Goal: Task Accomplishment & Management: Use online tool/utility

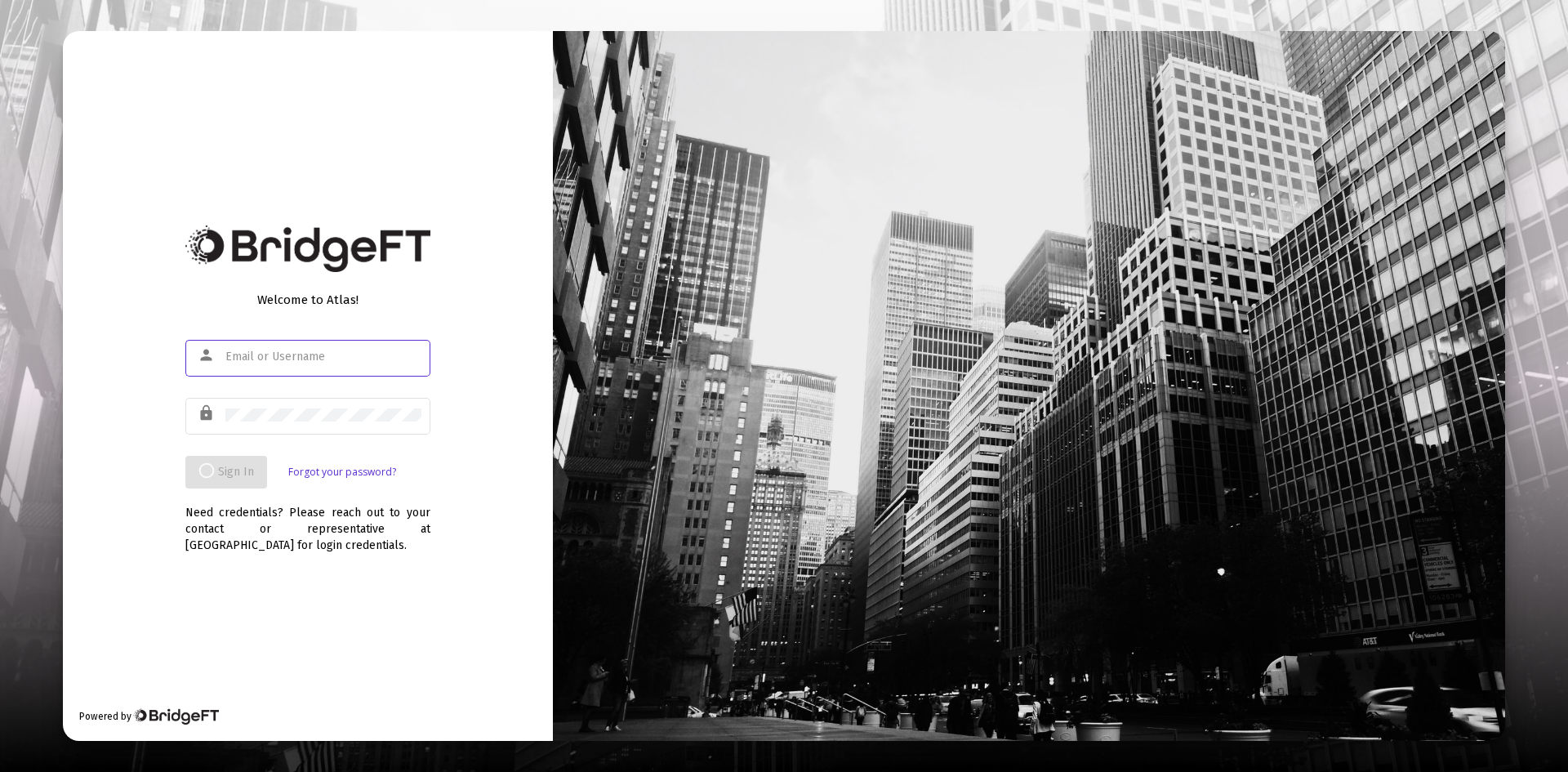
type input "[PERSON_NAME][EMAIL_ADDRESS][DOMAIN_NAME]"
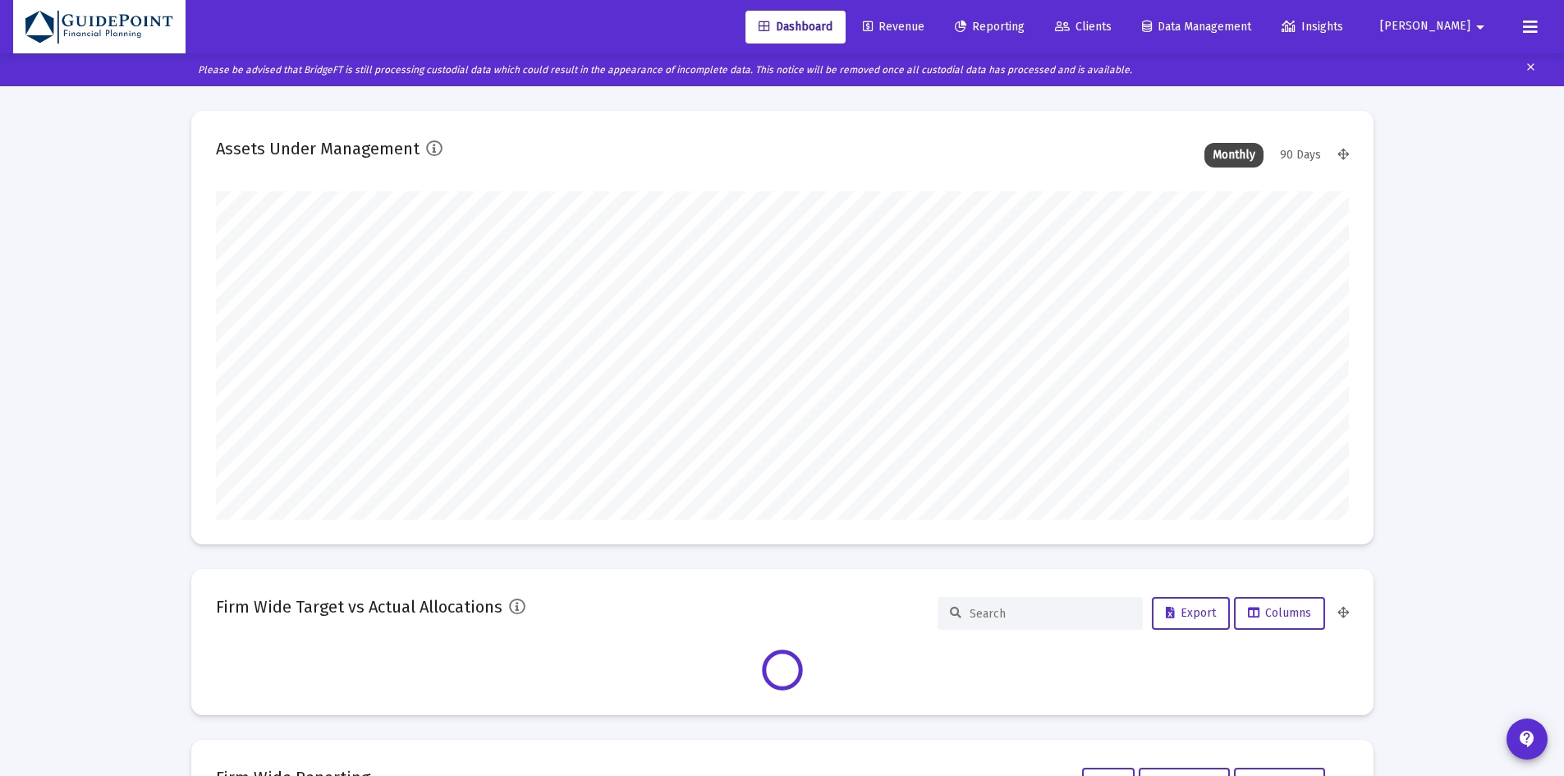
scroll to position [328, 1133]
type input "[DATE]"
type input "[PERSON_NAME][EMAIL_ADDRESS][DOMAIN_NAME]"
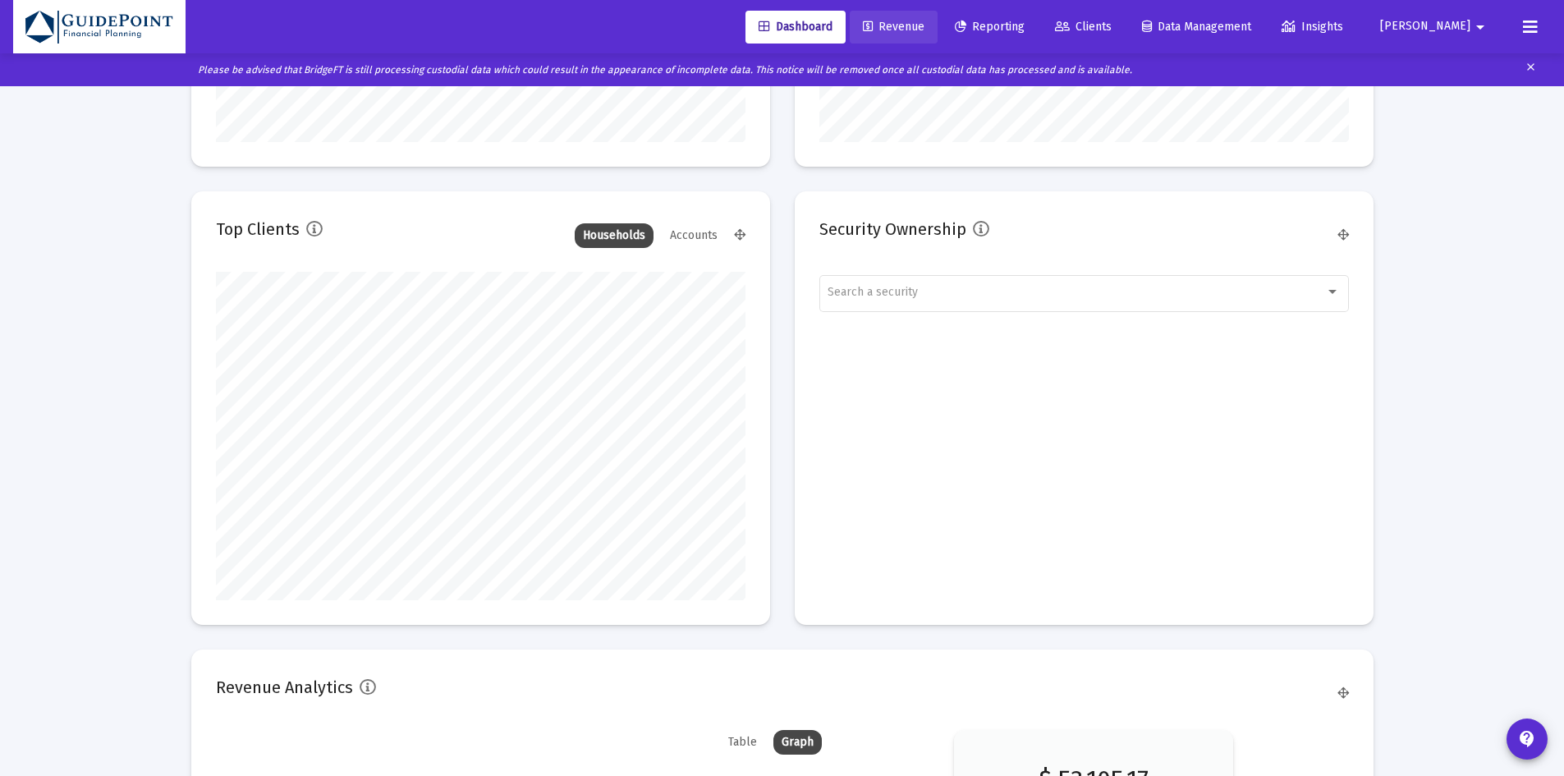
click at [925, 26] on span "Revenue" at bounding box center [894, 27] width 62 height 14
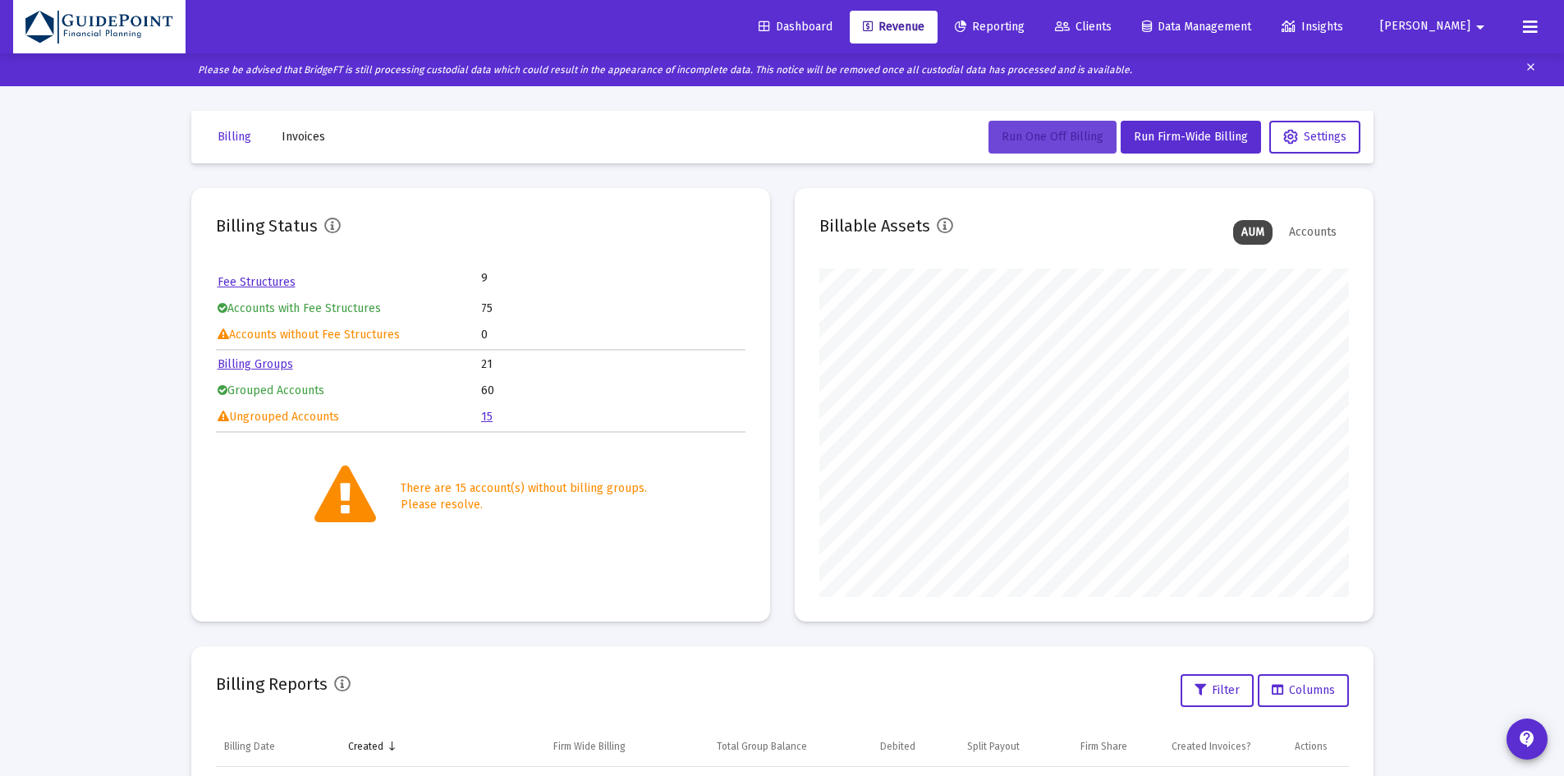
click at [1050, 142] on span "Run One Off Billing" at bounding box center [1053, 137] width 102 height 14
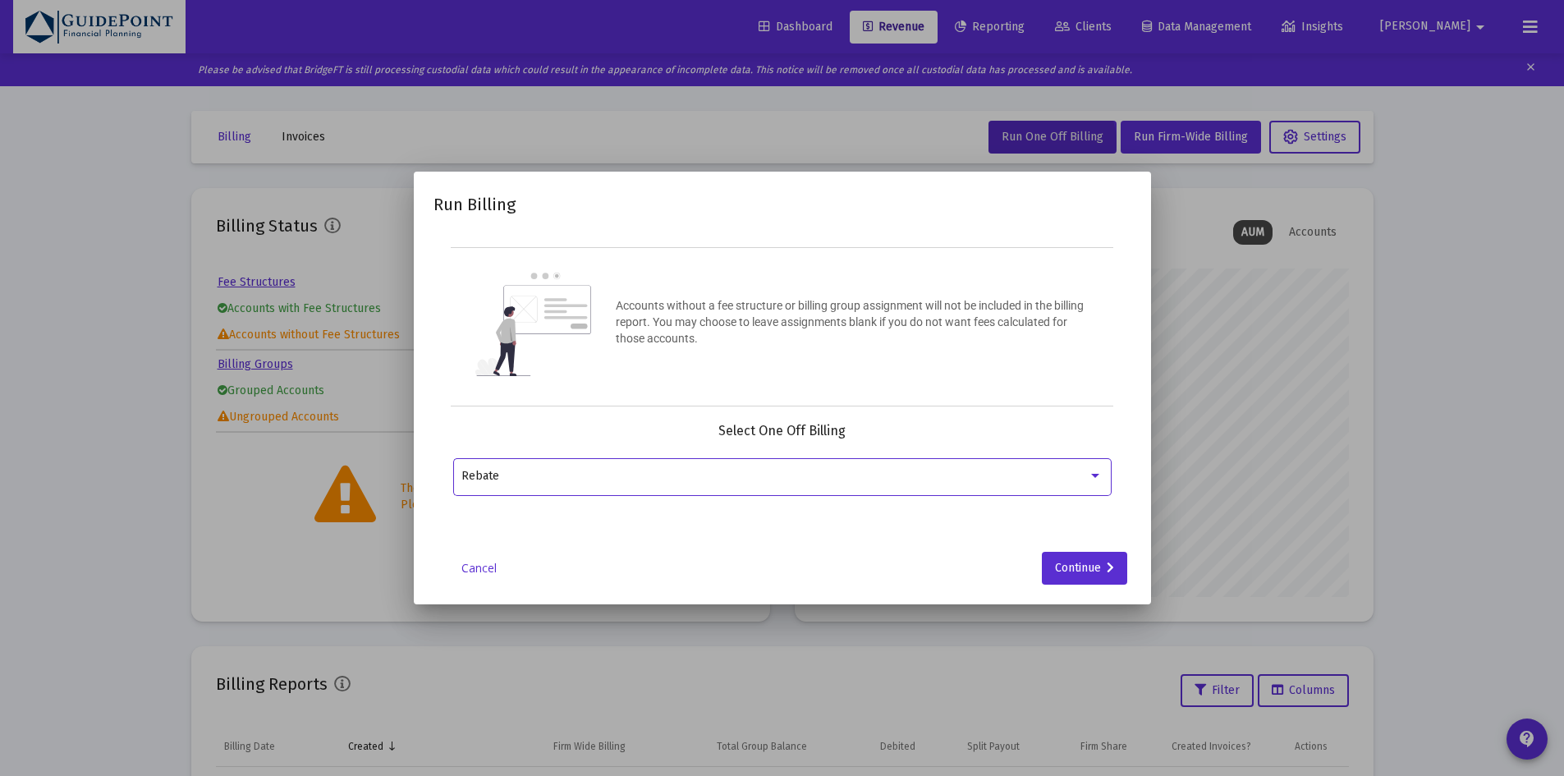
click at [823, 472] on div "Rebate" at bounding box center [774, 476] width 627 height 13
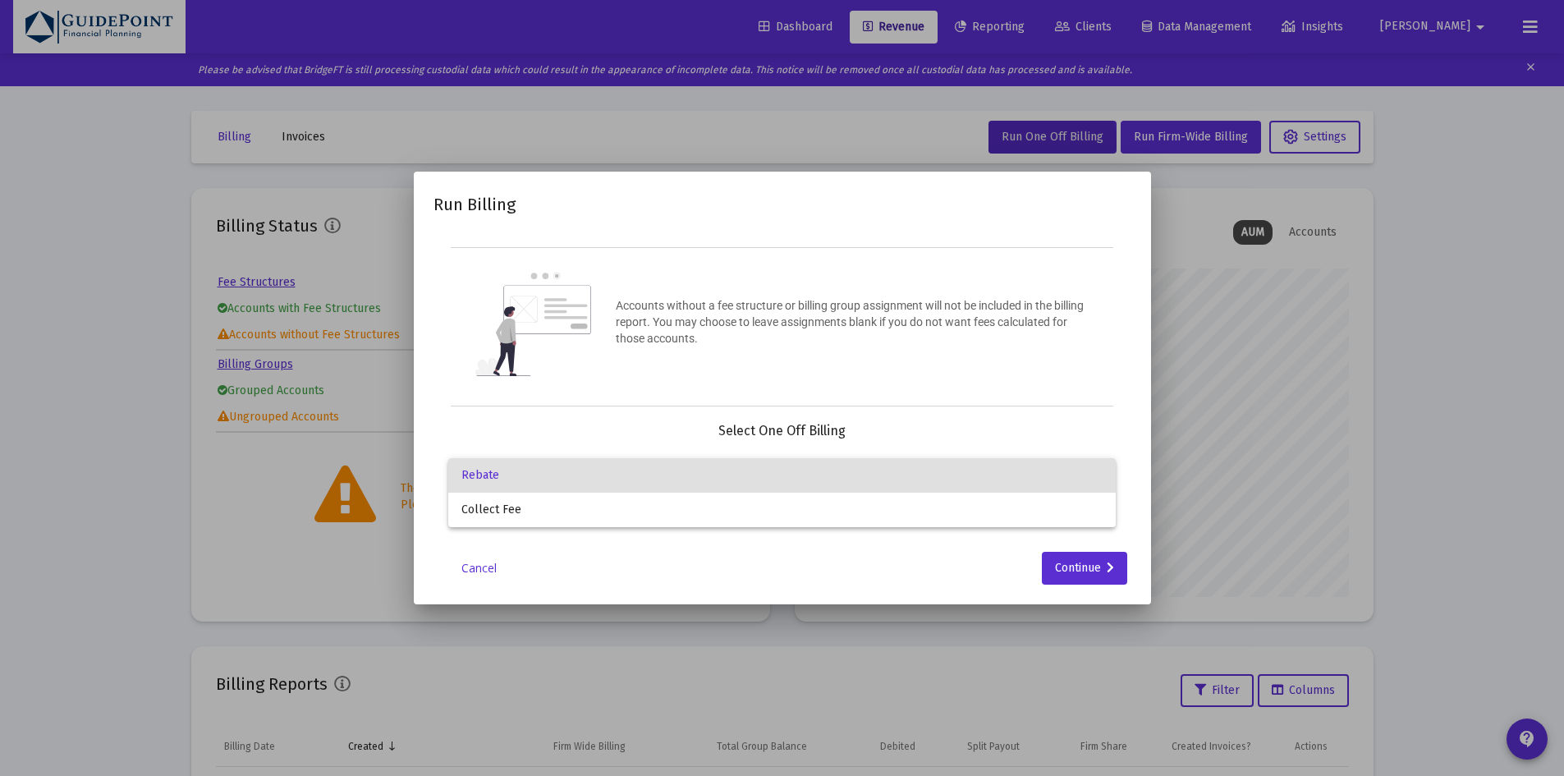
click at [823, 472] on span "Rebate" at bounding box center [781, 475] width 641 height 34
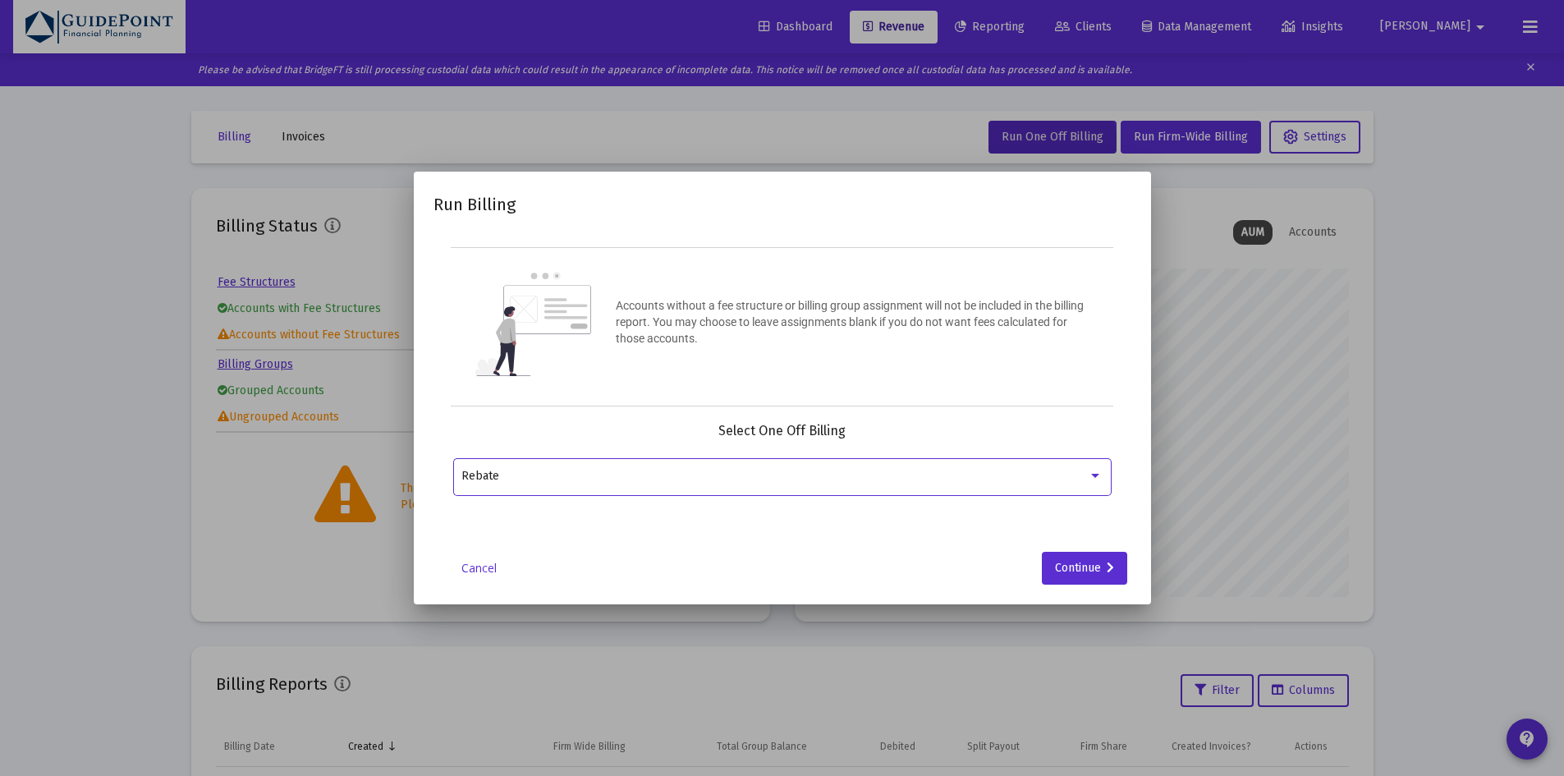
click at [823, 471] on div "Rebate" at bounding box center [774, 476] width 627 height 13
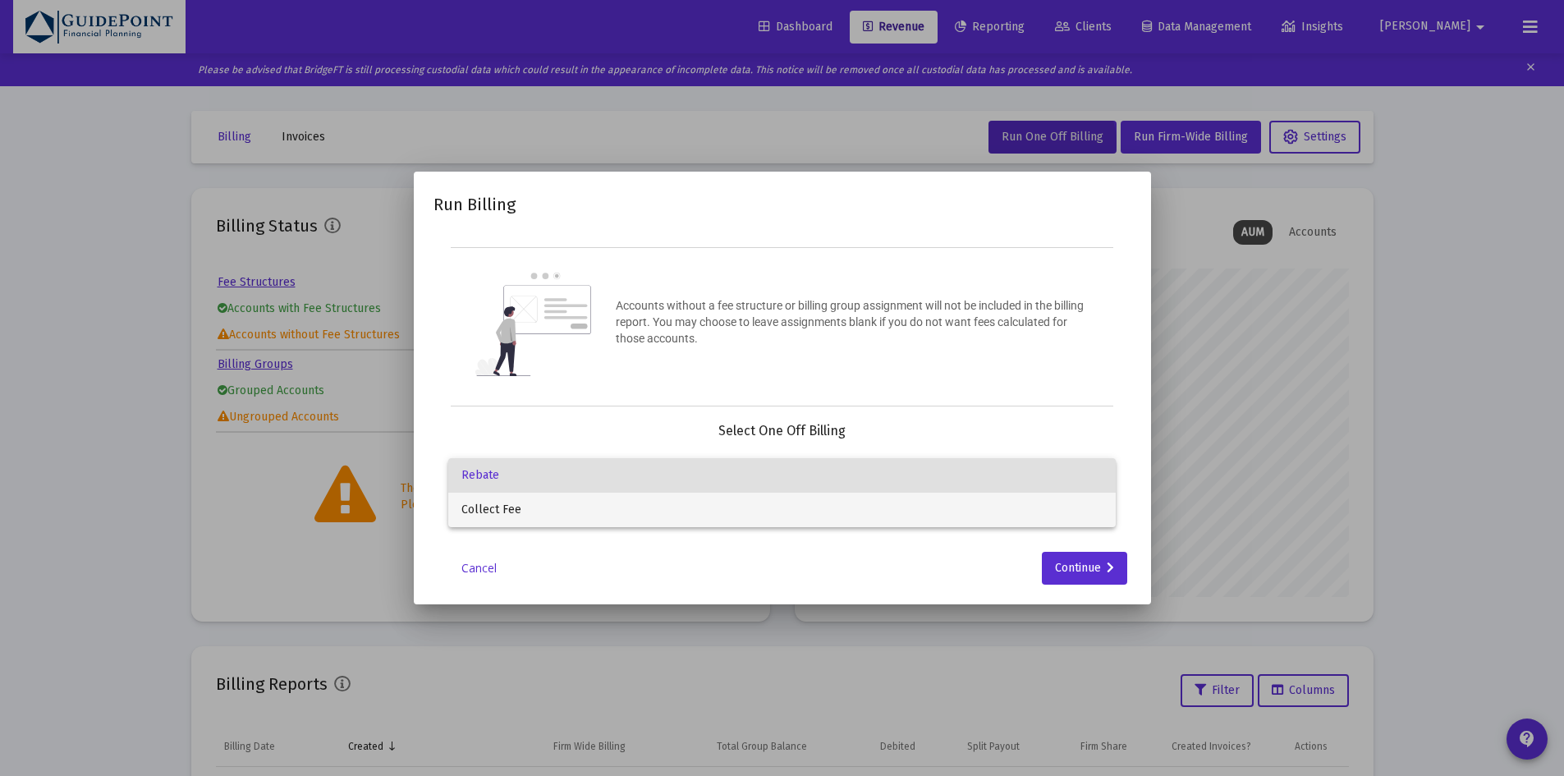
click at [737, 507] on span "Collect Fee" at bounding box center [781, 510] width 641 height 34
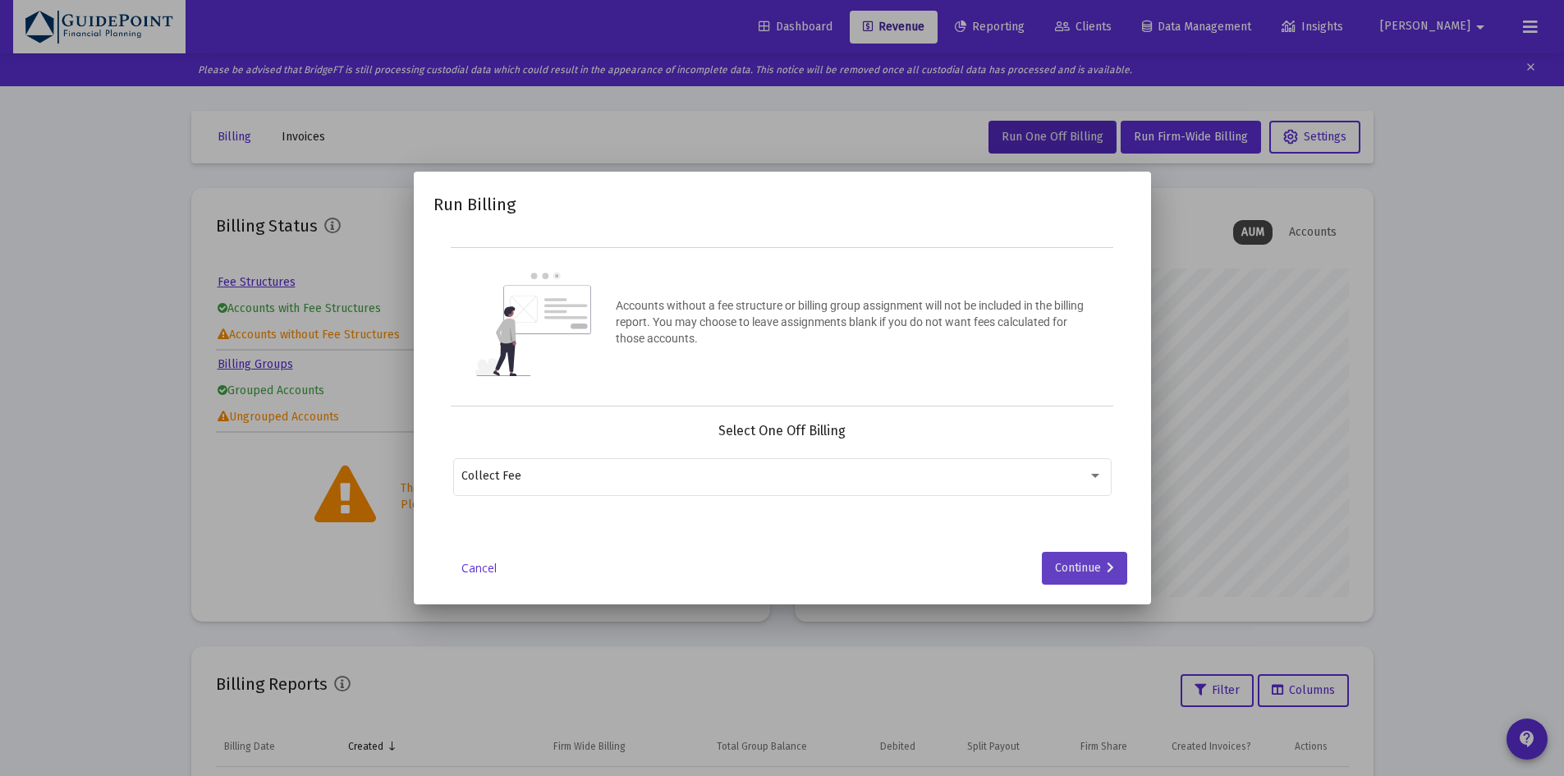
click at [1090, 572] on div "Continue" at bounding box center [1084, 568] width 59 height 33
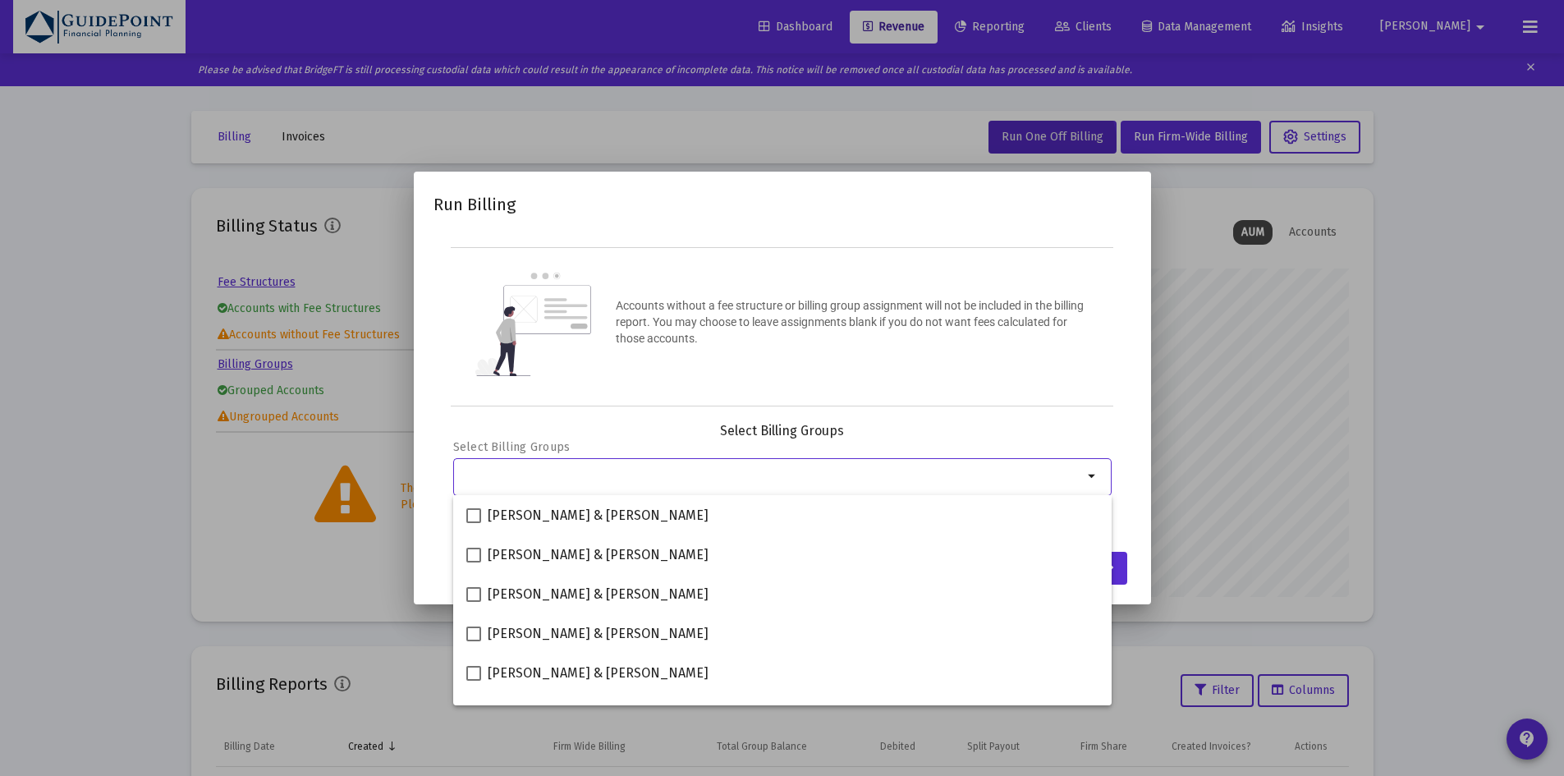
click at [774, 473] on input "Selection" at bounding box center [772, 476] width 622 height 13
click at [664, 392] on div "Accounts without a fee structure or billing group assignment will not be includ…" at bounding box center [782, 326] width 663 height 159
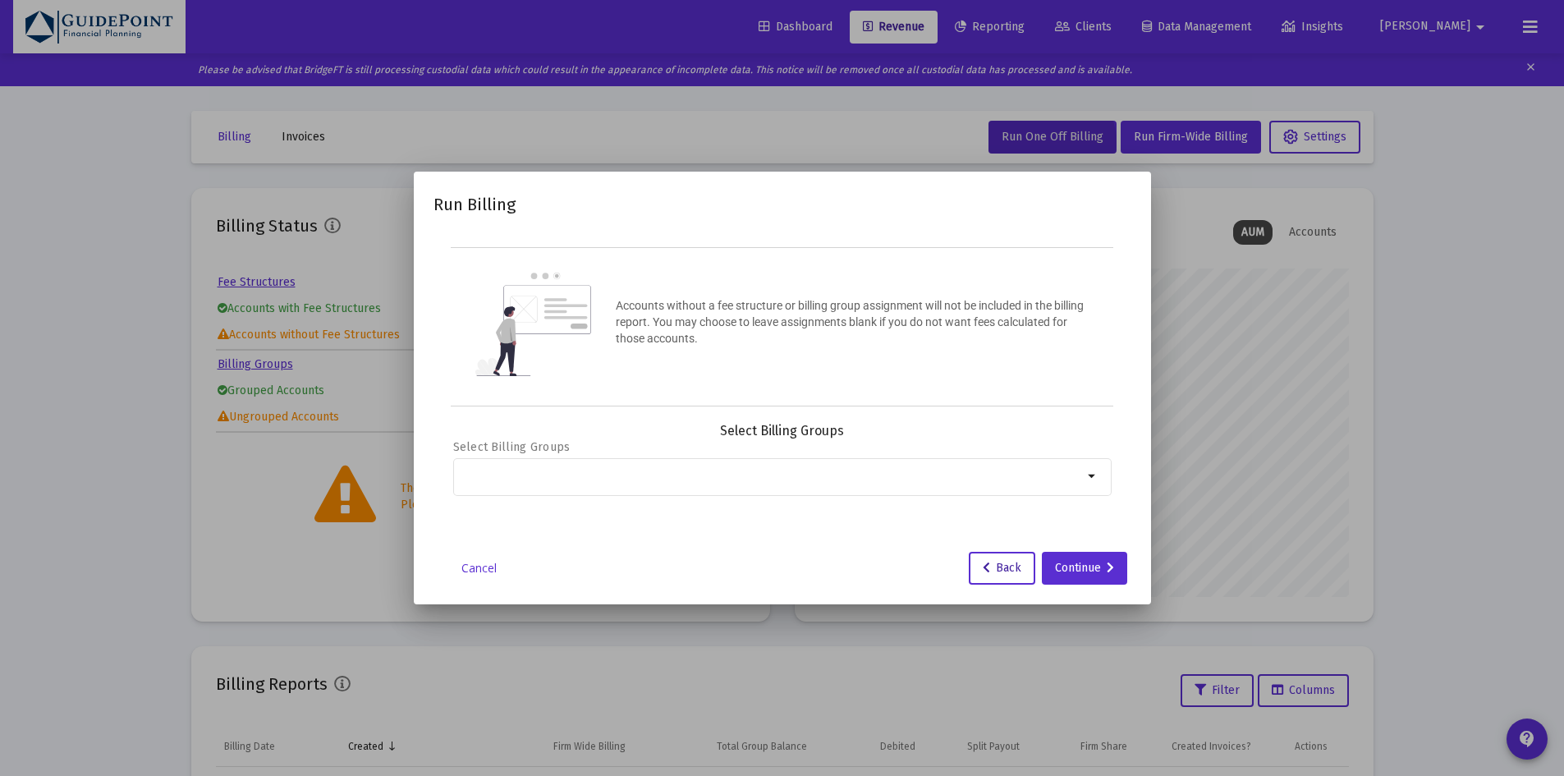
click at [1012, 558] on button "Back" at bounding box center [1002, 568] width 67 height 33
click at [472, 558] on div "Cancel Continue" at bounding box center [783, 568] width 698 height 33
click at [471, 563] on link "Cancel" at bounding box center [479, 568] width 82 height 16
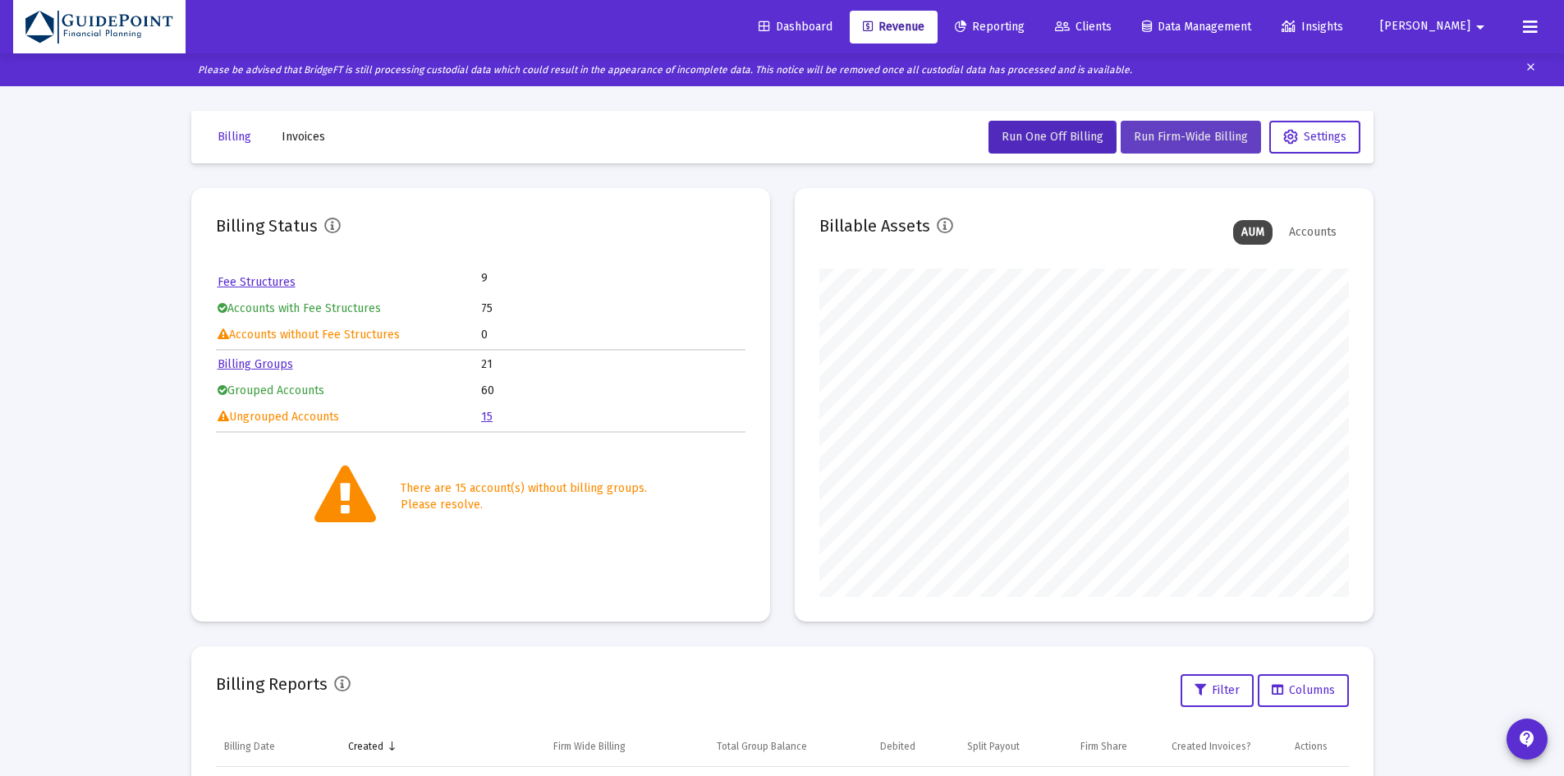
click at [1164, 140] on span "Run Firm-Wide Billing" at bounding box center [1191, 137] width 114 height 14
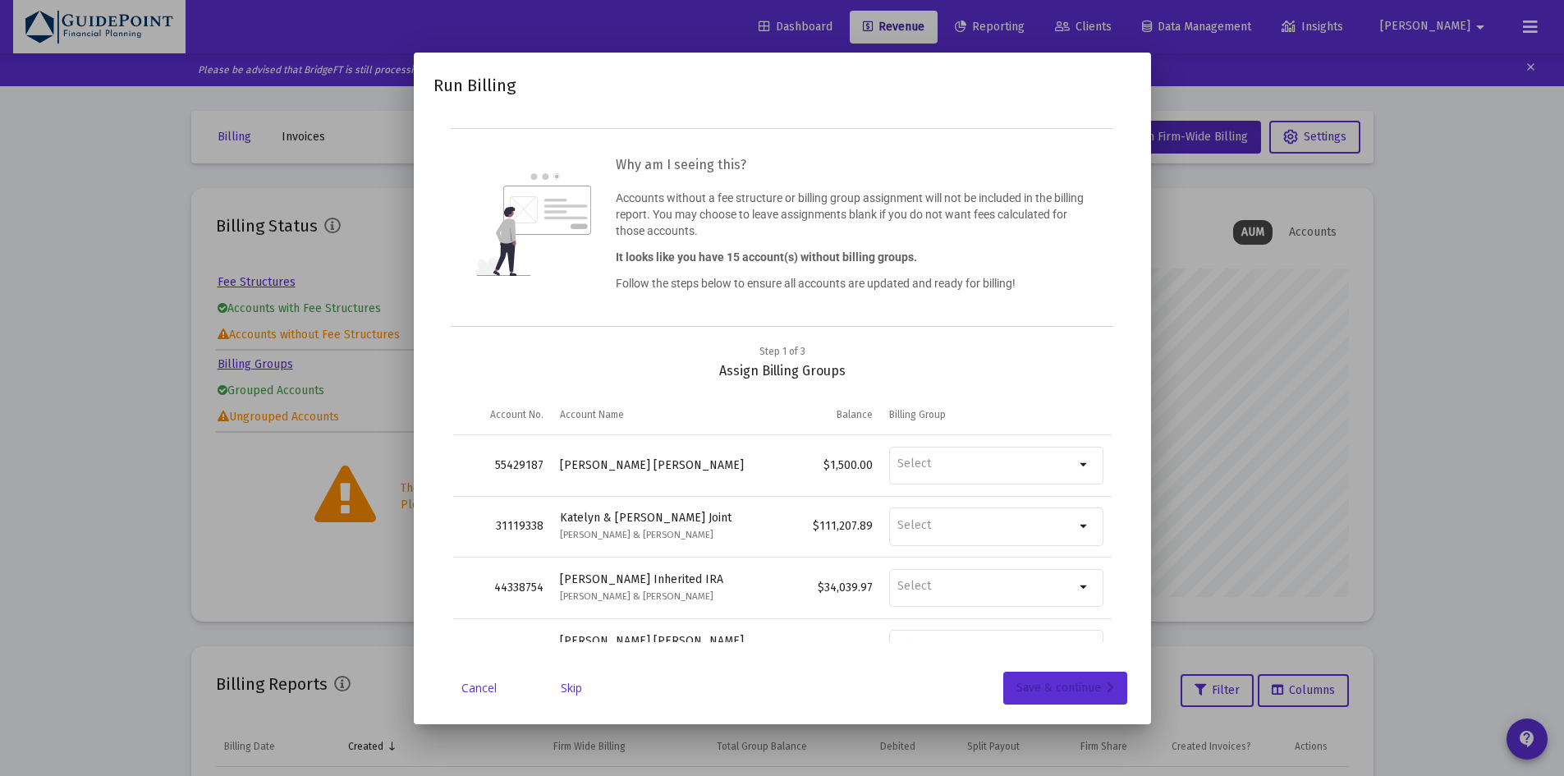
click at [1035, 686] on div "Save & continue" at bounding box center [1066, 688] width 98 height 33
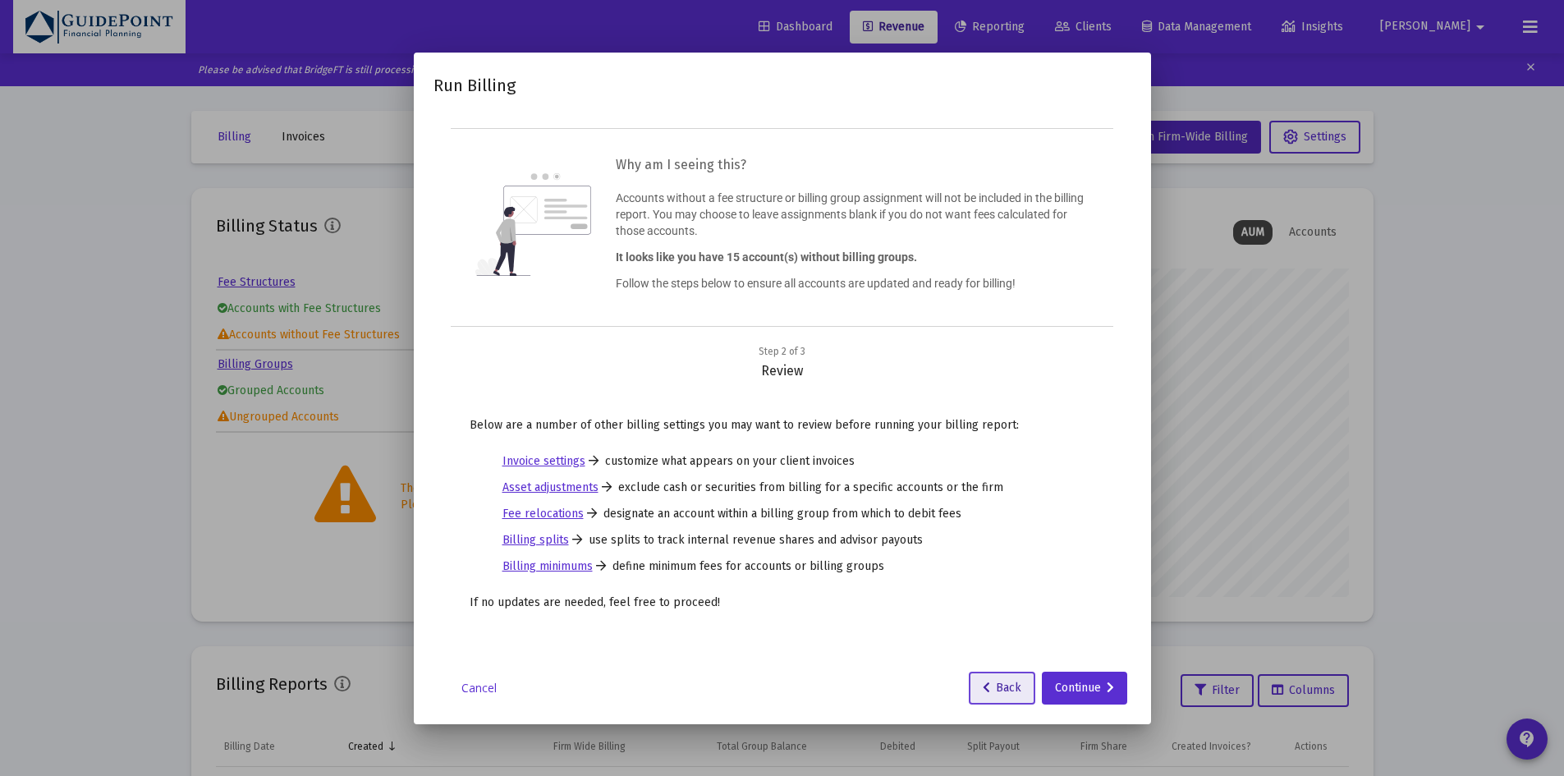
click at [1015, 687] on span "Back" at bounding box center [1002, 688] width 39 height 14
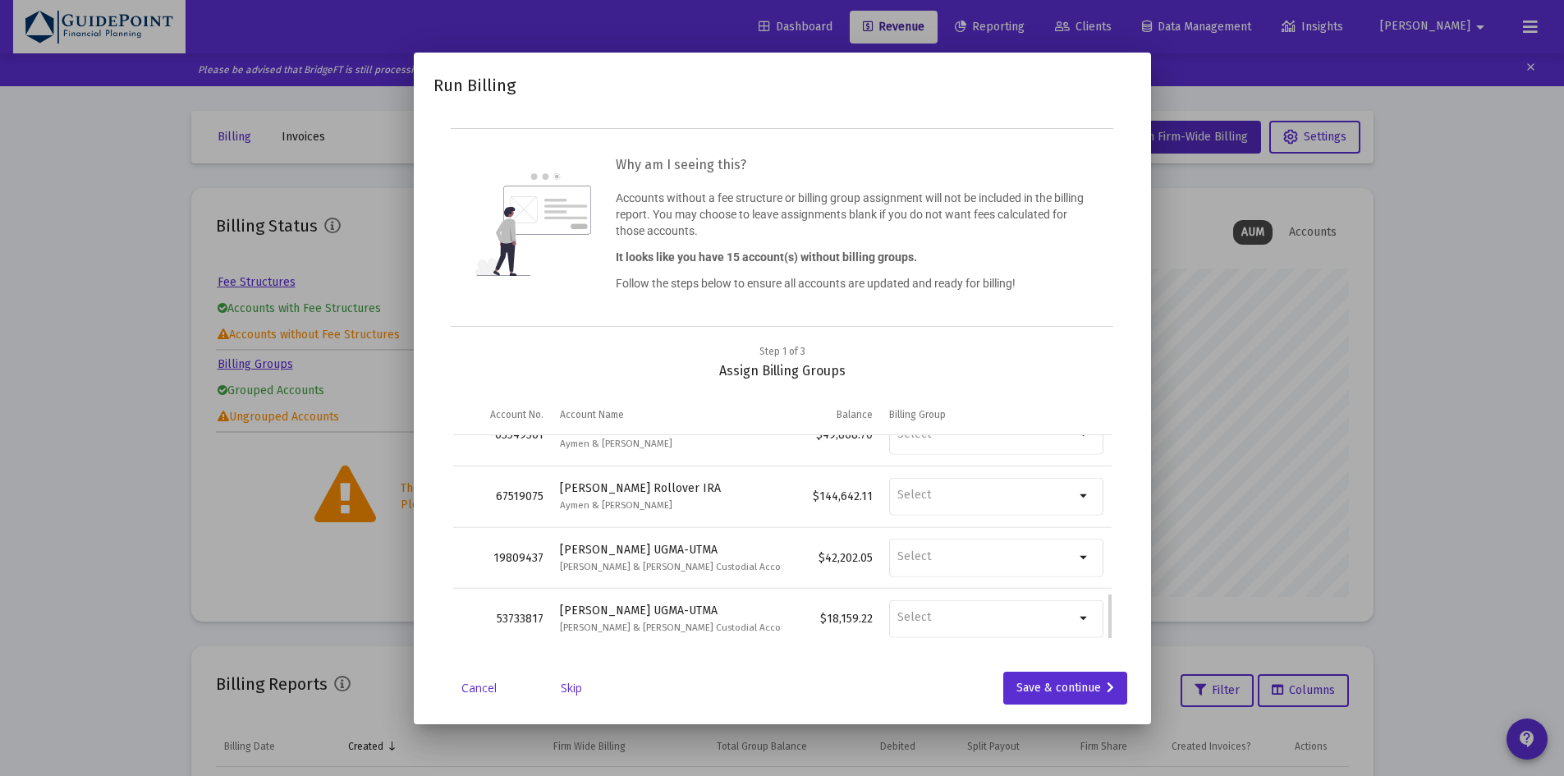
scroll to position [712, 0]
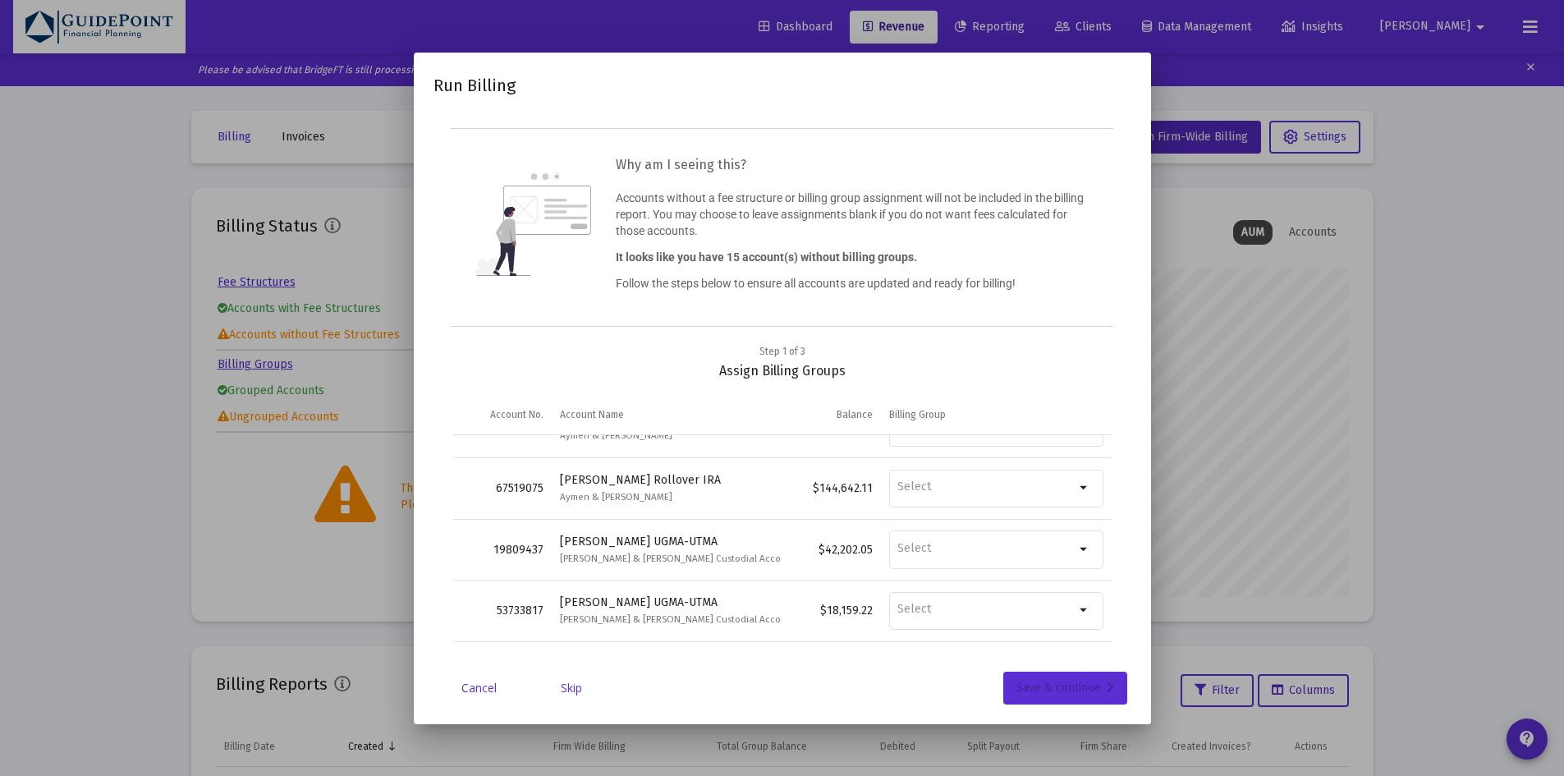
click at [1020, 683] on div "Save & continue" at bounding box center [1066, 688] width 98 height 33
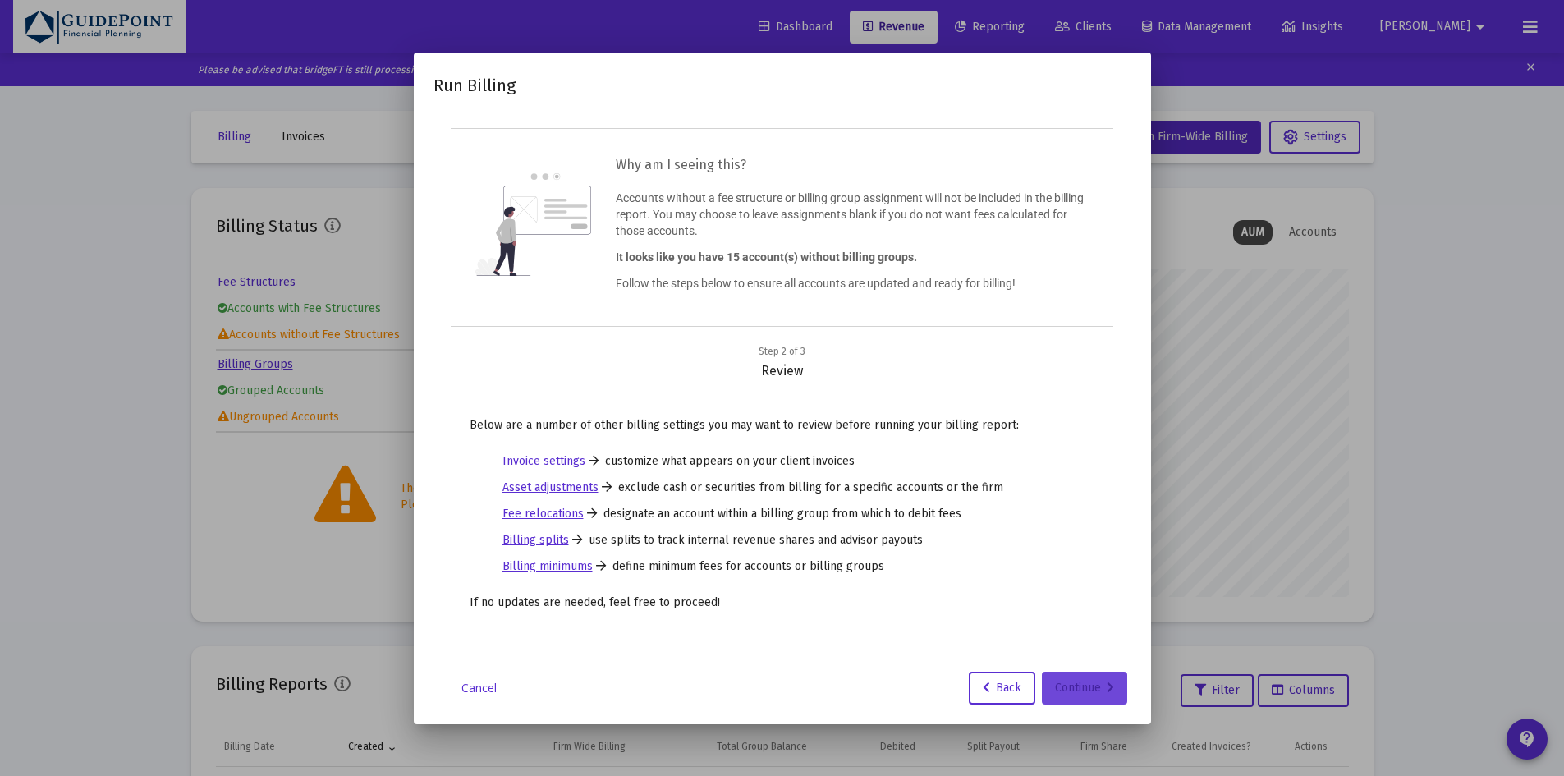
click at [1056, 691] on div "Continue" at bounding box center [1084, 688] width 59 height 33
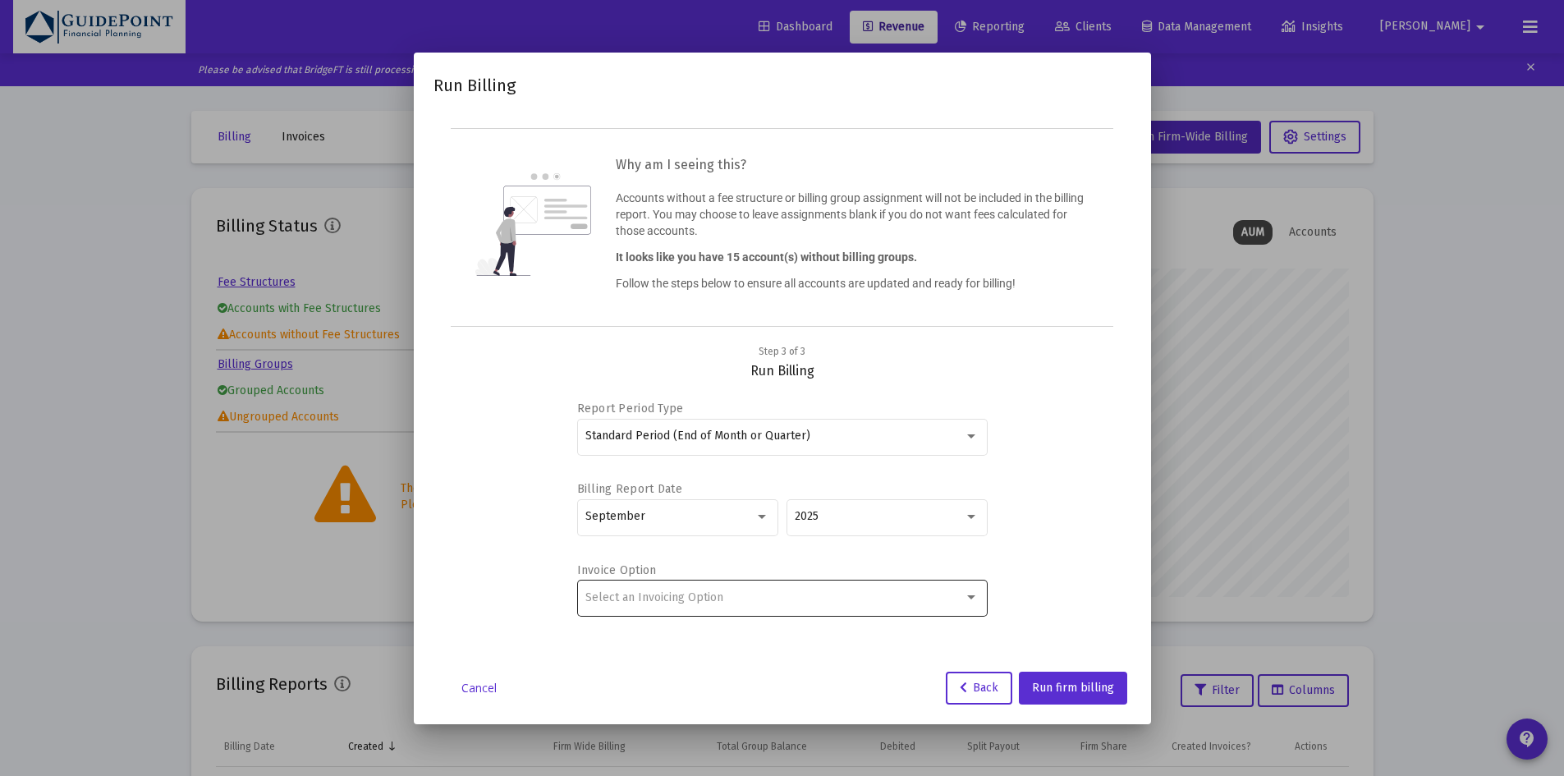
click at [894, 607] on div "Select an Invoicing Option" at bounding box center [781, 597] width 393 height 40
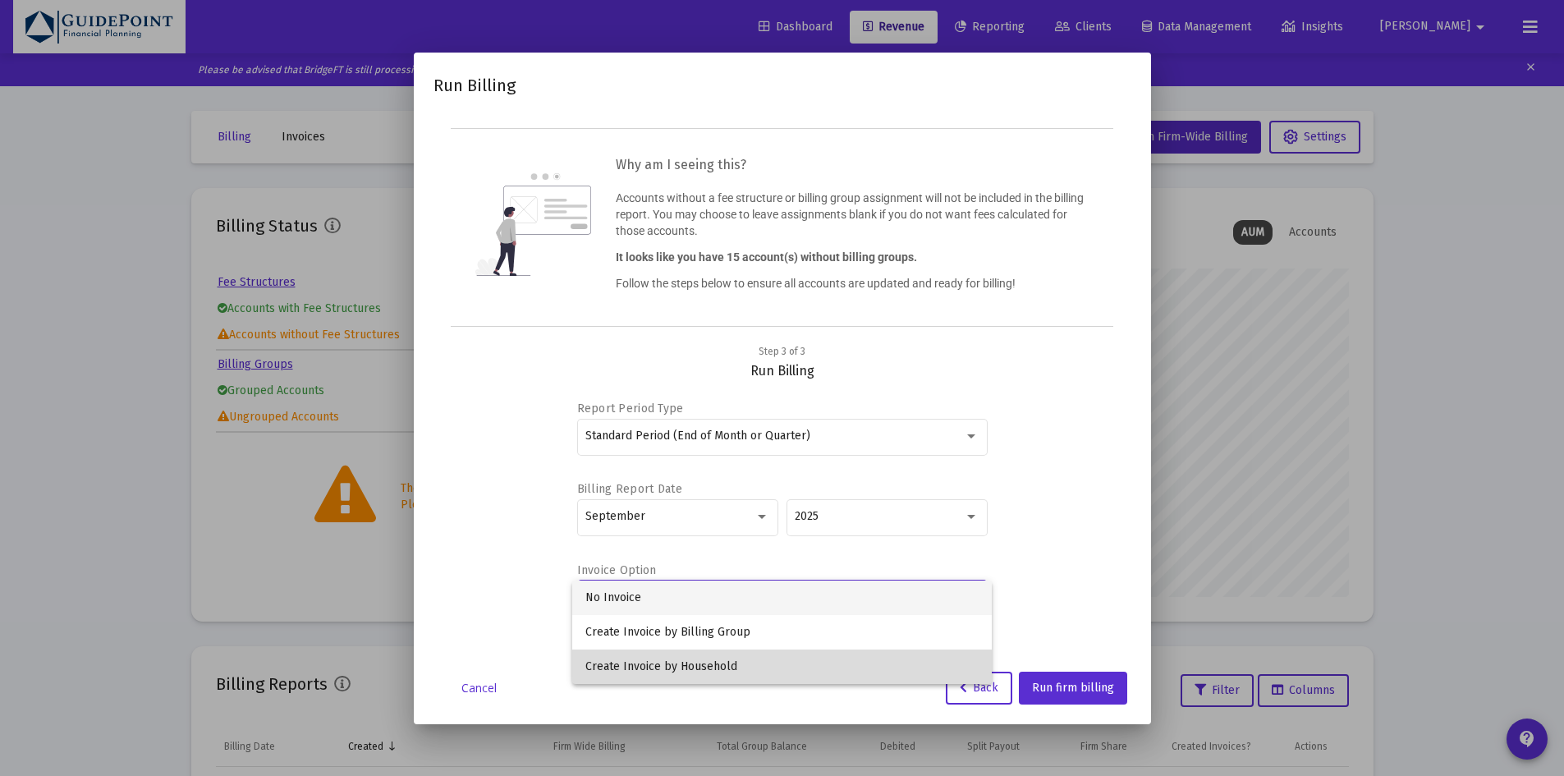
click at [805, 662] on span "Create Invoice by Household" at bounding box center [781, 667] width 393 height 34
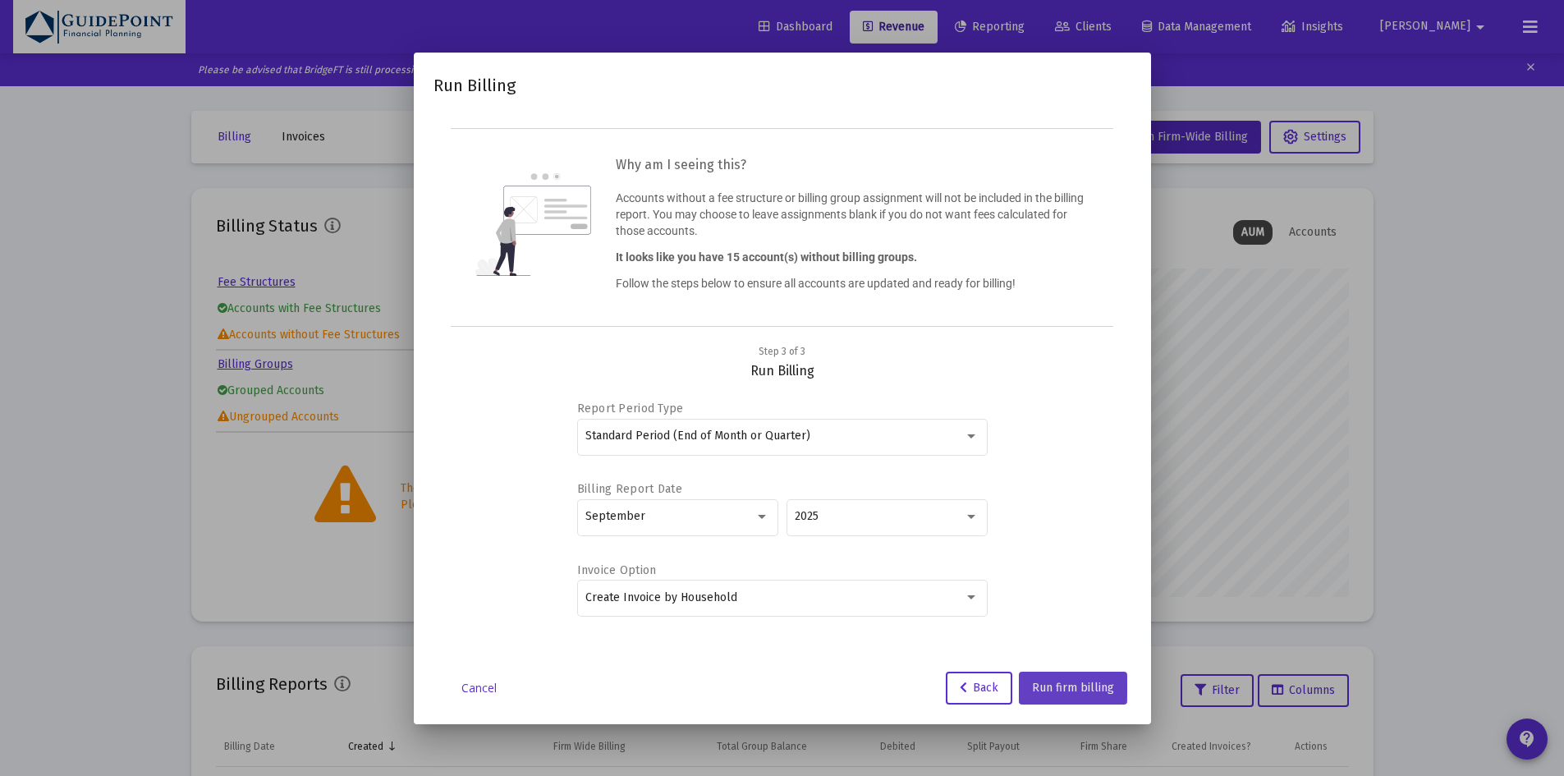
click at [1044, 685] on span "Run firm billing" at bounding box center [1073, 688] width 82 height 14
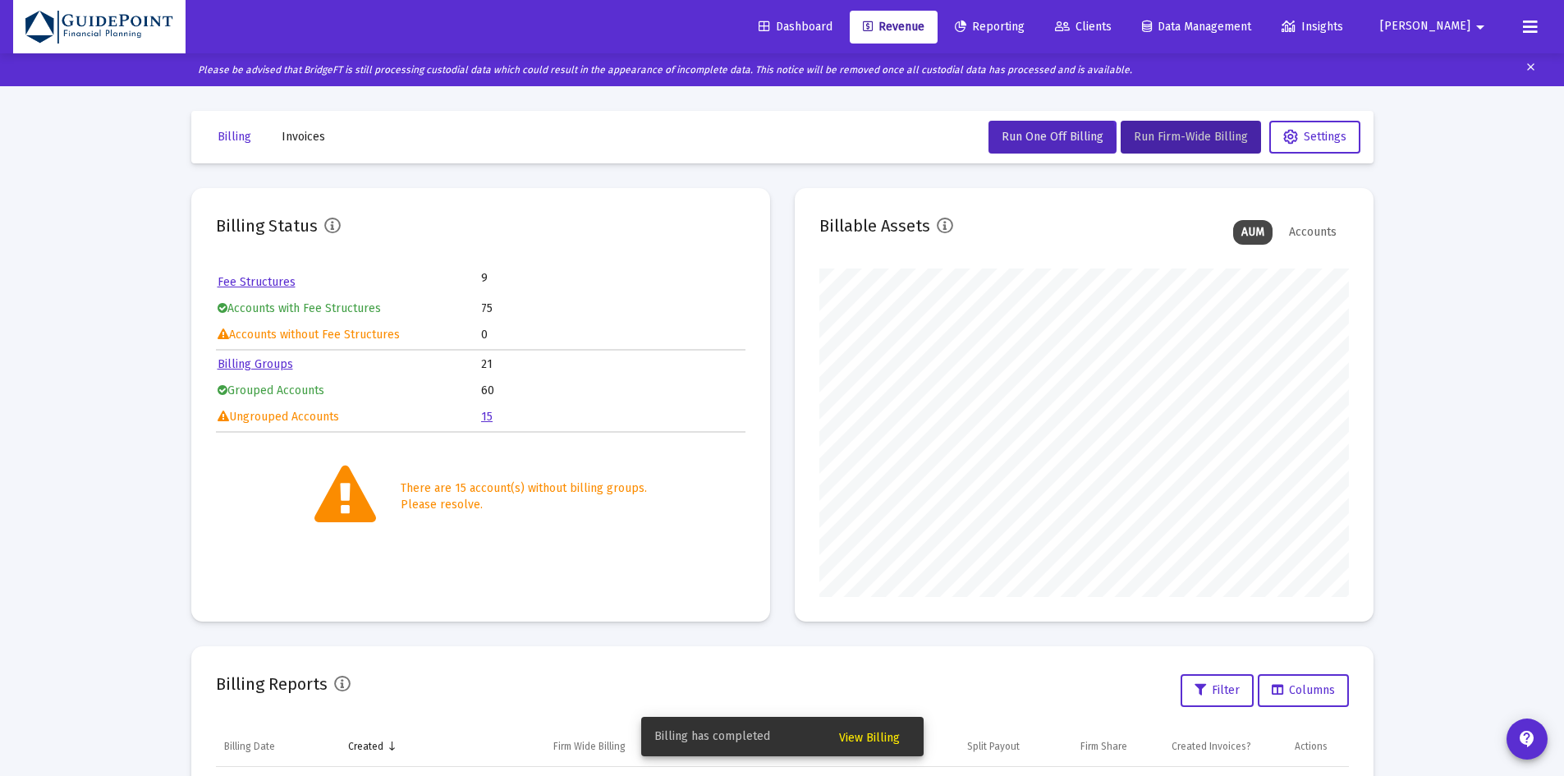
click at [887, 736] on span "View Billing" at bounding box center [869, 738] width 61 height 14
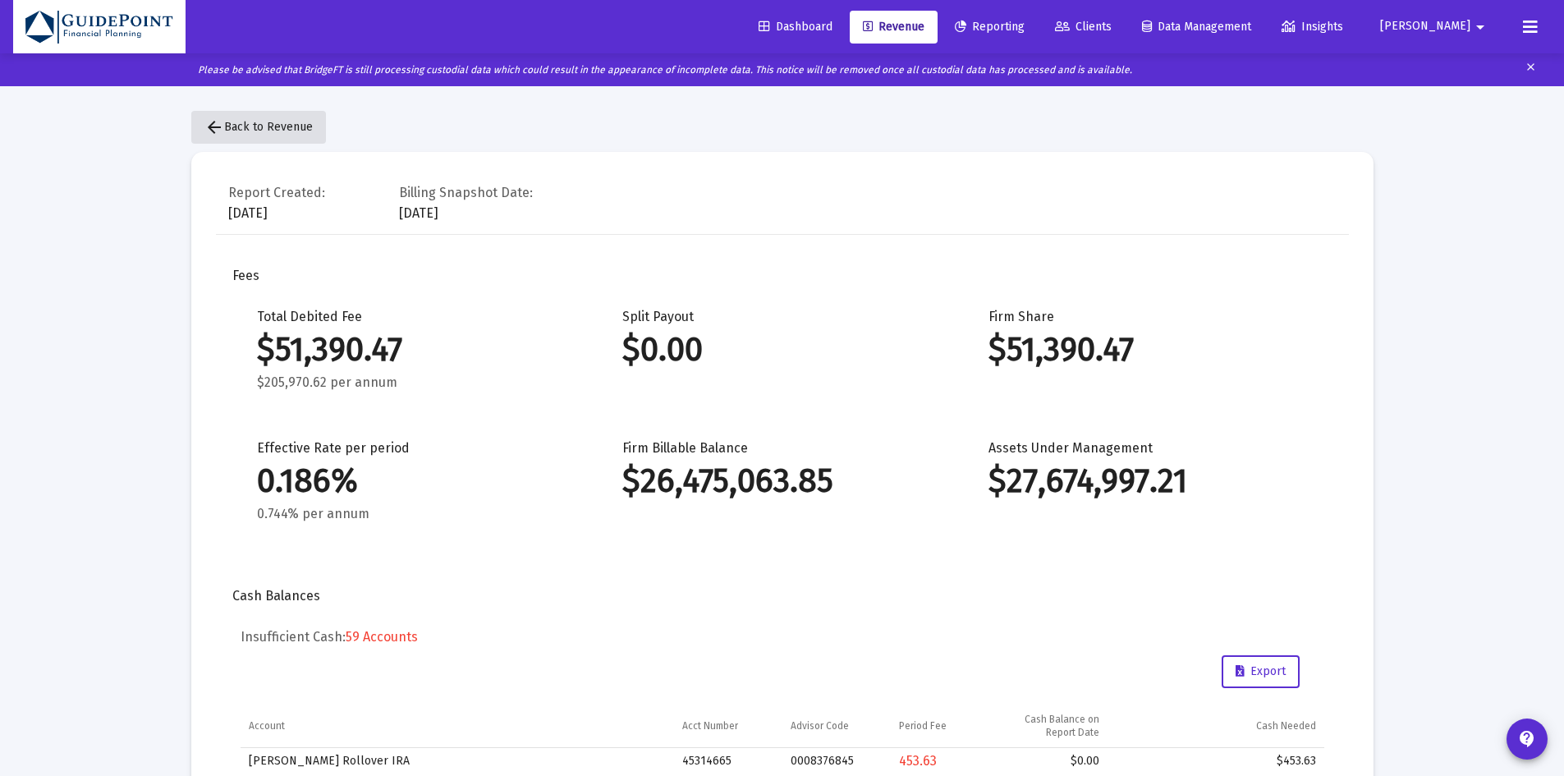
click at [294, 126] on span "arrow_back Back to Revenue" at bounding box center [258, 127] width 108 height 14
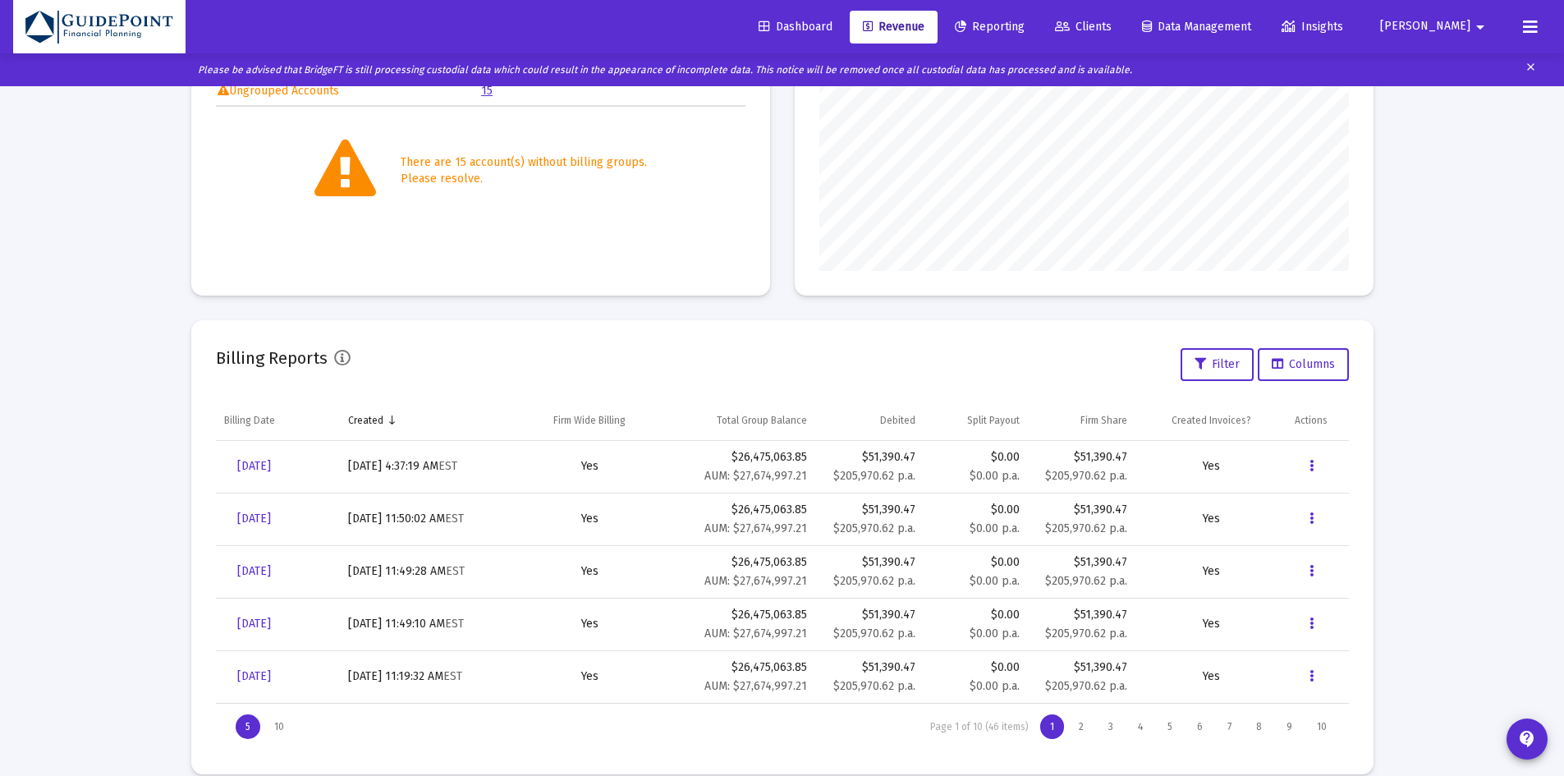
scroll to position [327, 0]
click at [1306, 460] on button "Data grid" at bounding box center [1311, 465] width 33 height 33
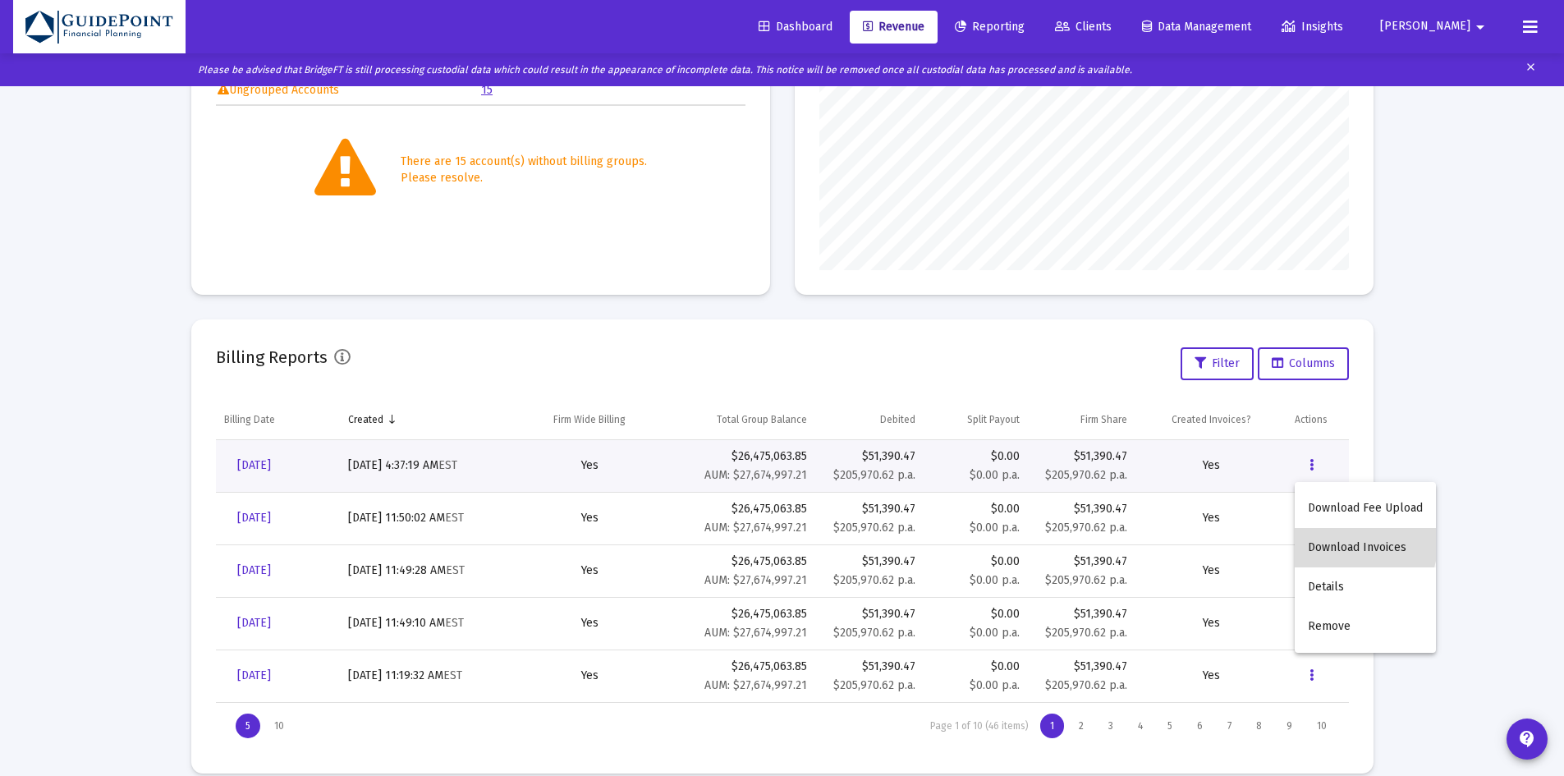
click at [1313, 533] on button "Download Invoices" at bounding box center [1365, 547] width 141 height 39
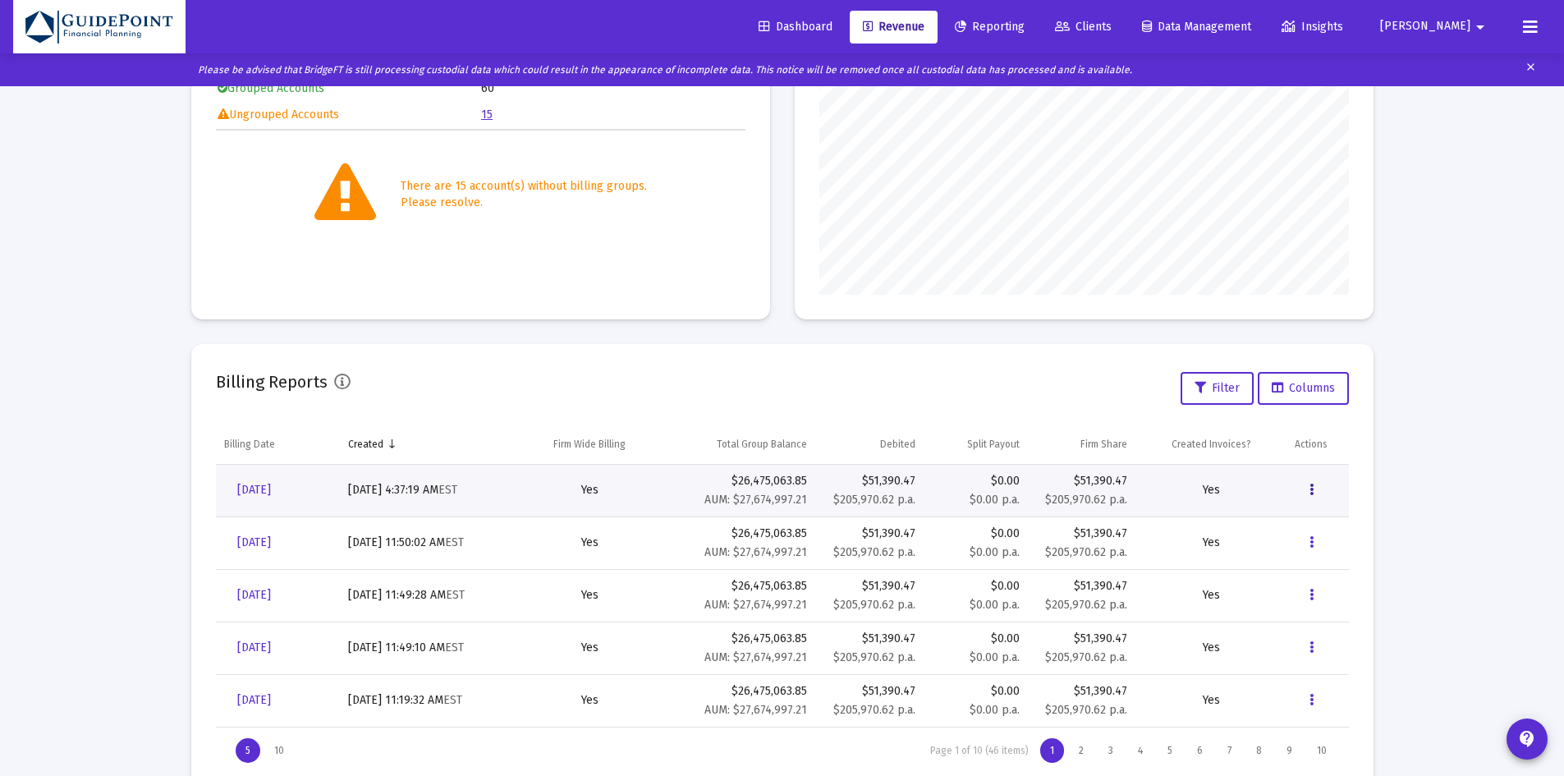
scroll to position [349, 0]
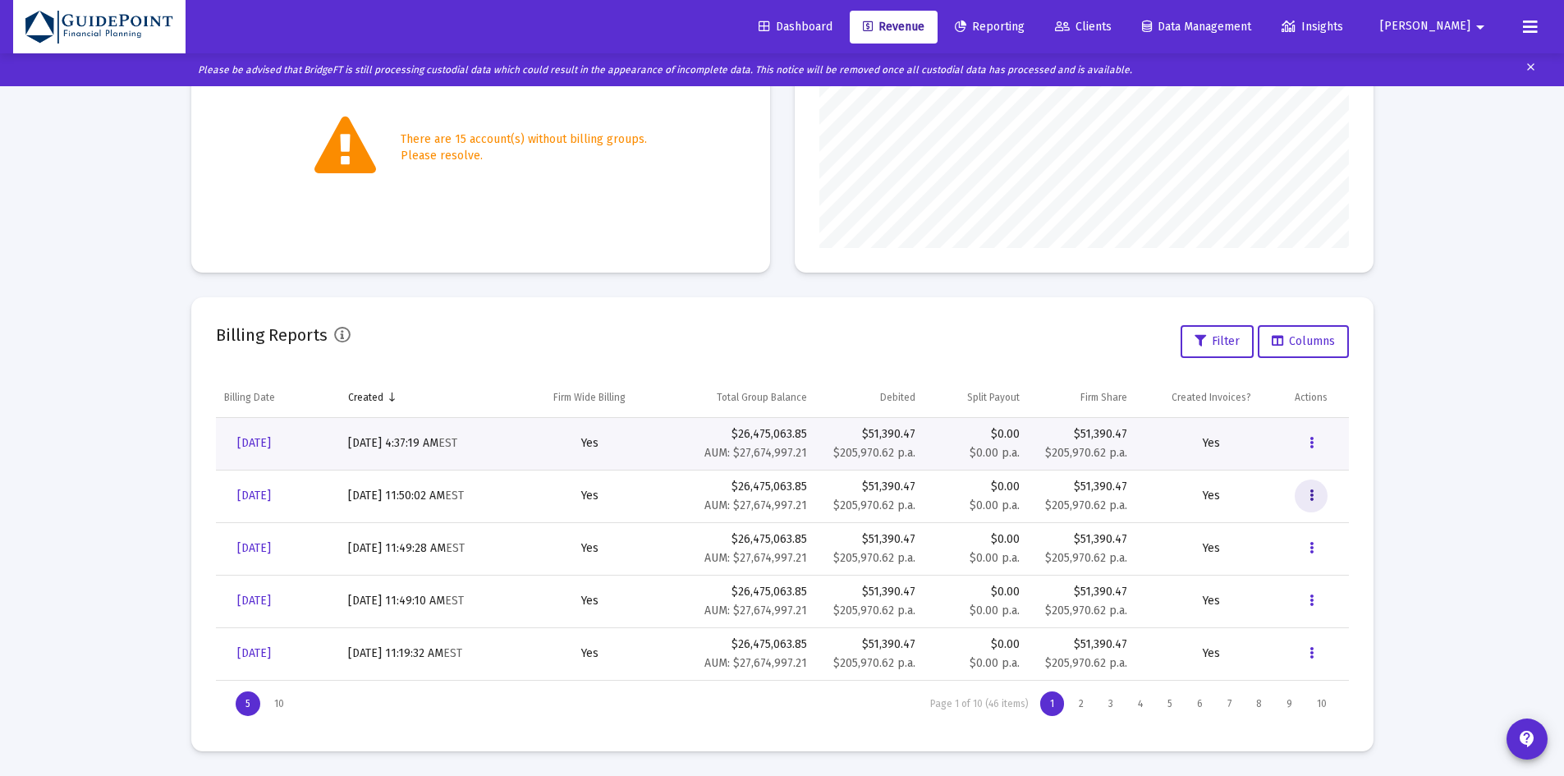
click at [1315, 497] on button "Data grid" at bounding box center [1311, 496] width 33 height 33
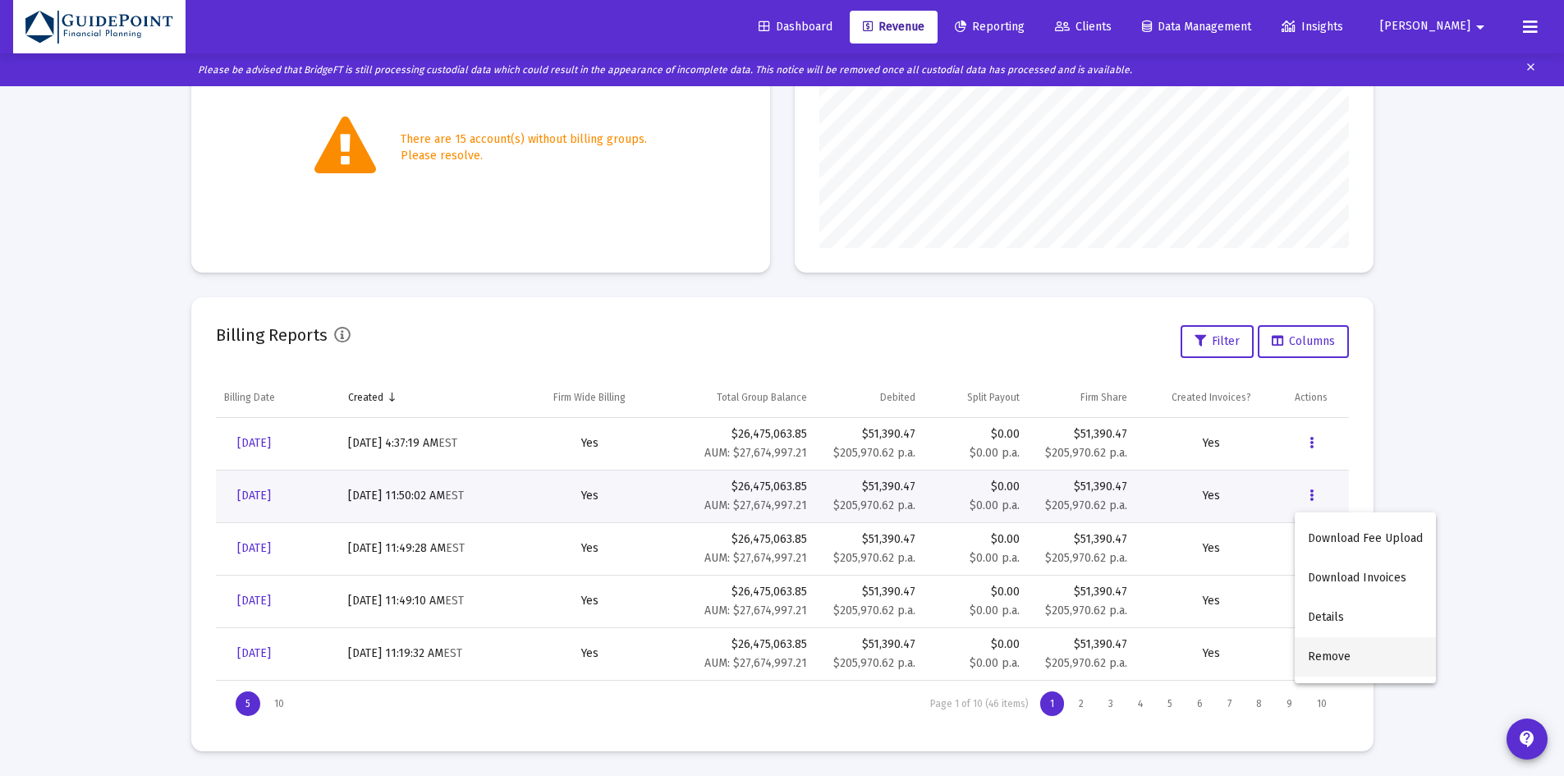
click at [1311, 648] on button "Remove" at bounding box center [1365, 656] width 141 height 39
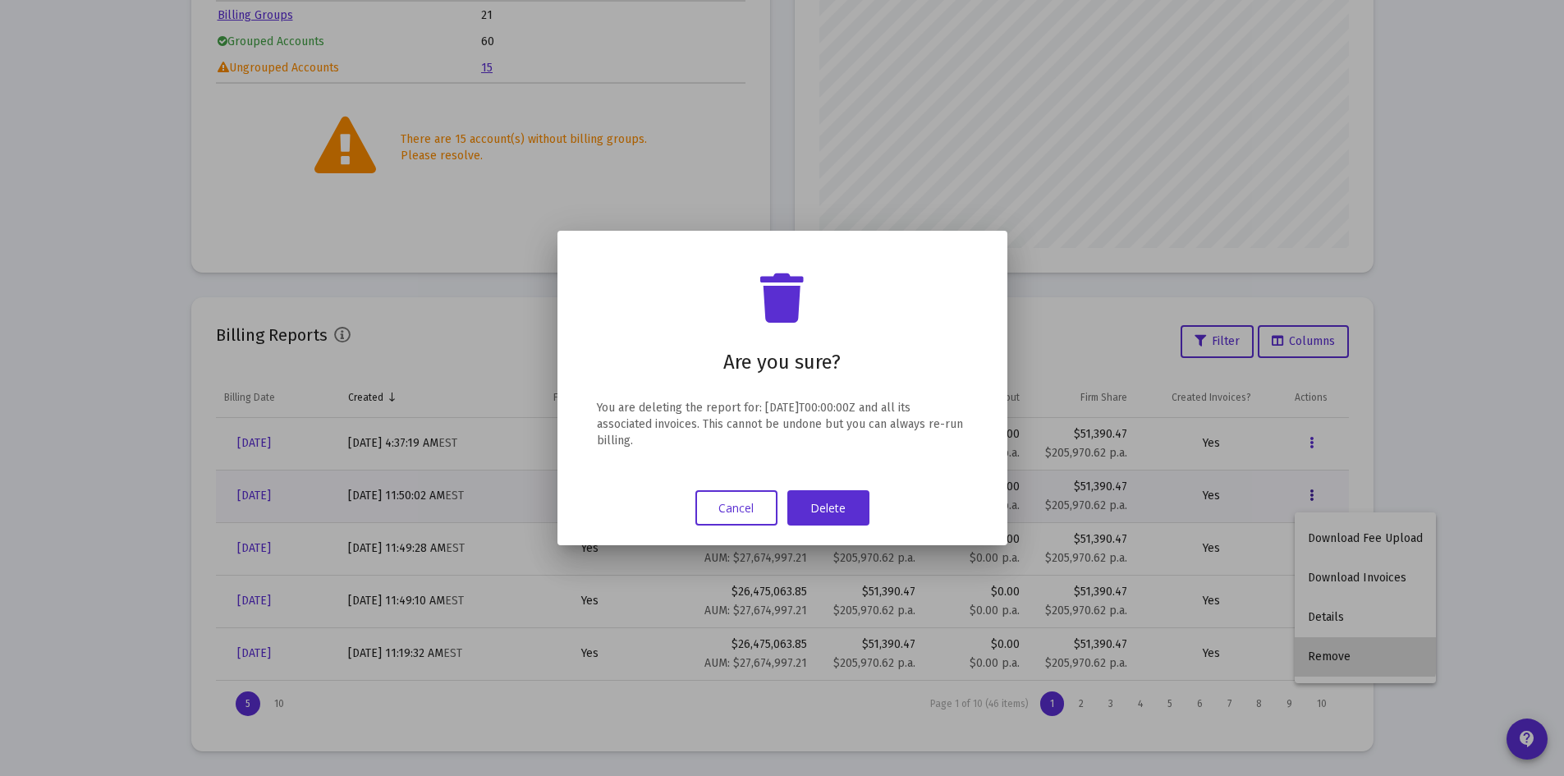
scroll to position [0, 0]
click at [840, 507] on button "Delete" at bounding box center [828, 507] width 82 height 35
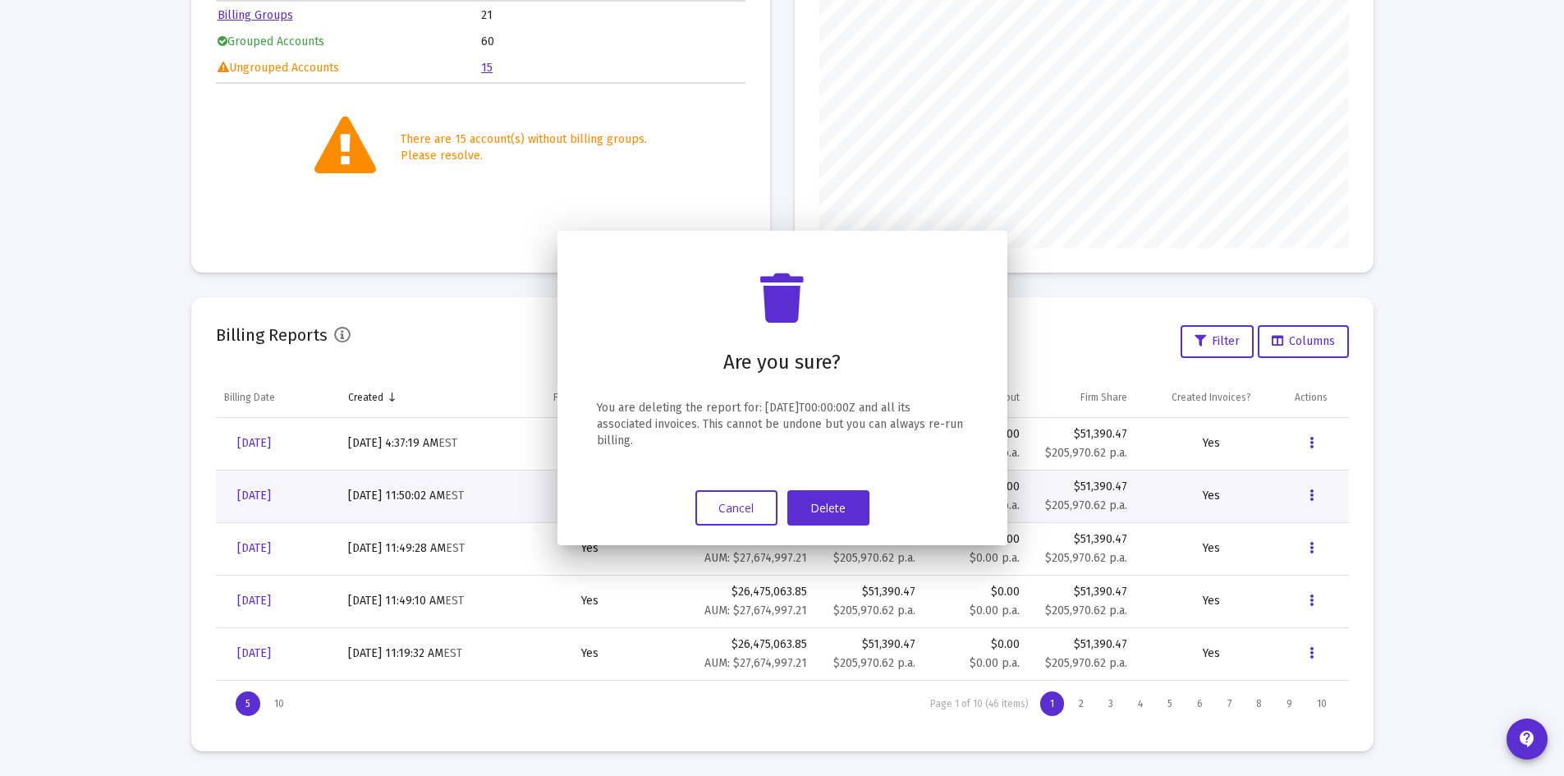
scroll to position [349, 0]
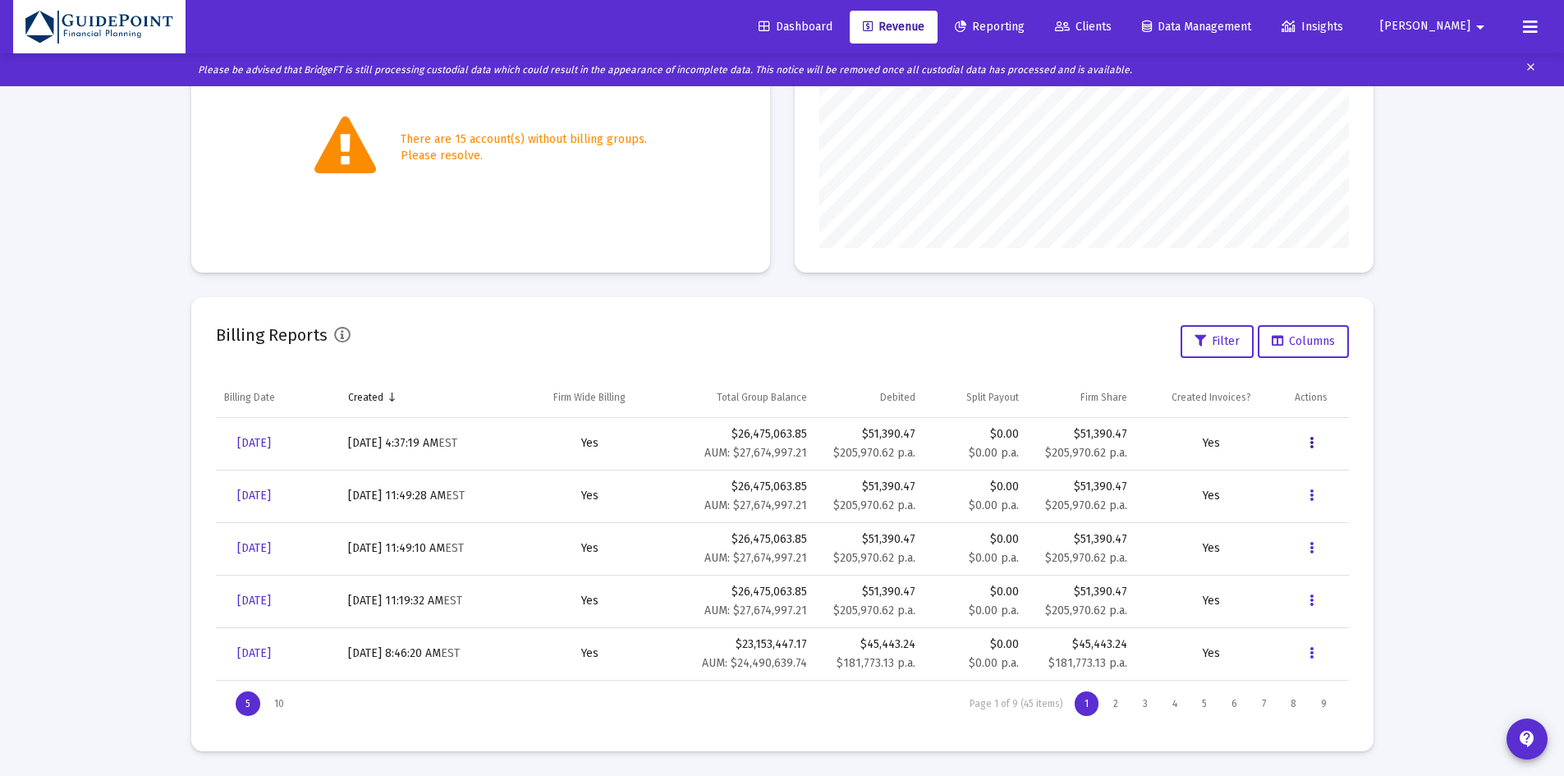
click at [1311, 445] on icon "Data grid" at bounding box center [1312, 444] width 4 height 20
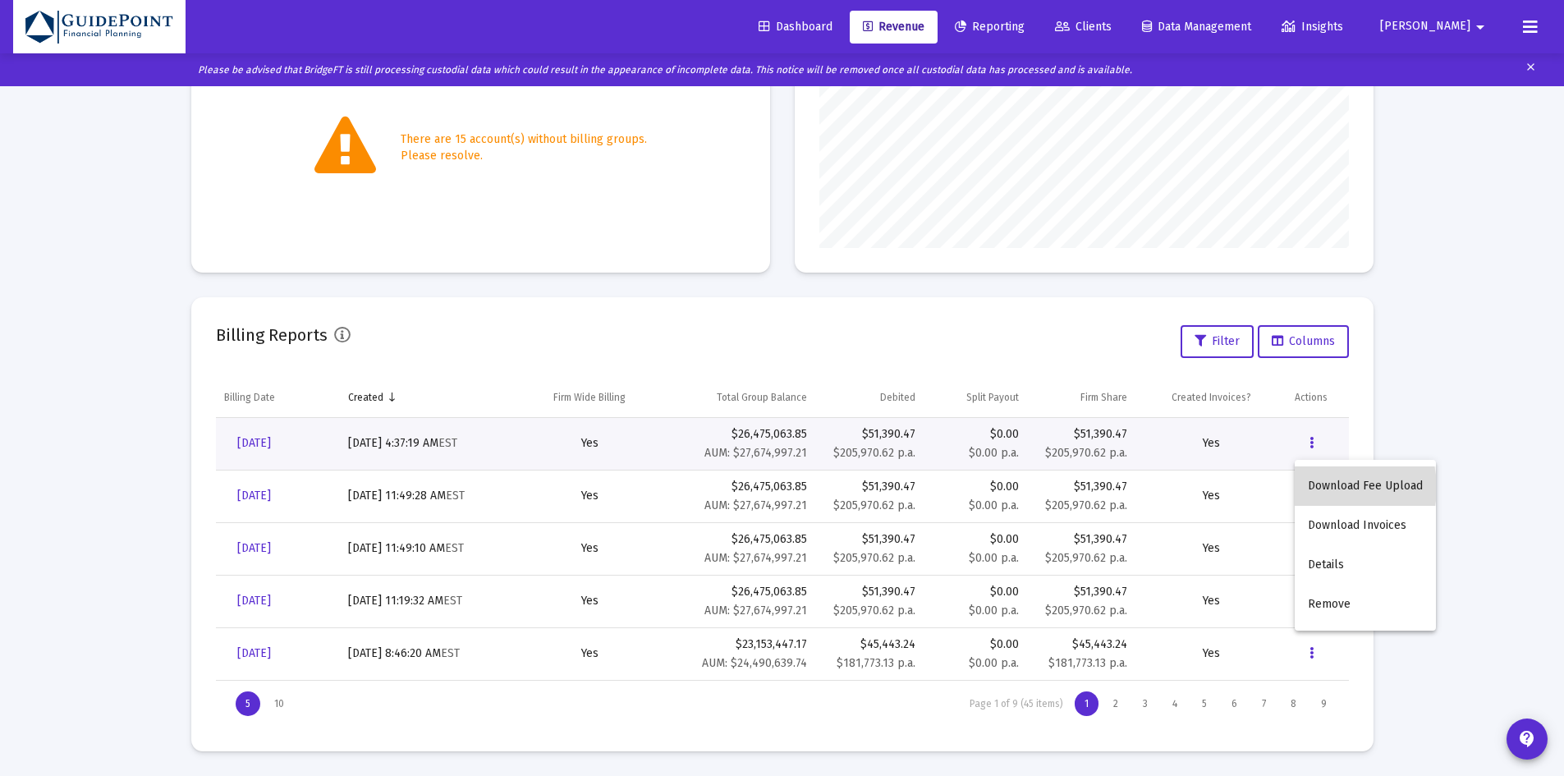
click at [1325, 488] on button "Download Fee Upload" at bounding box center [1365, 485] width 141 height 39
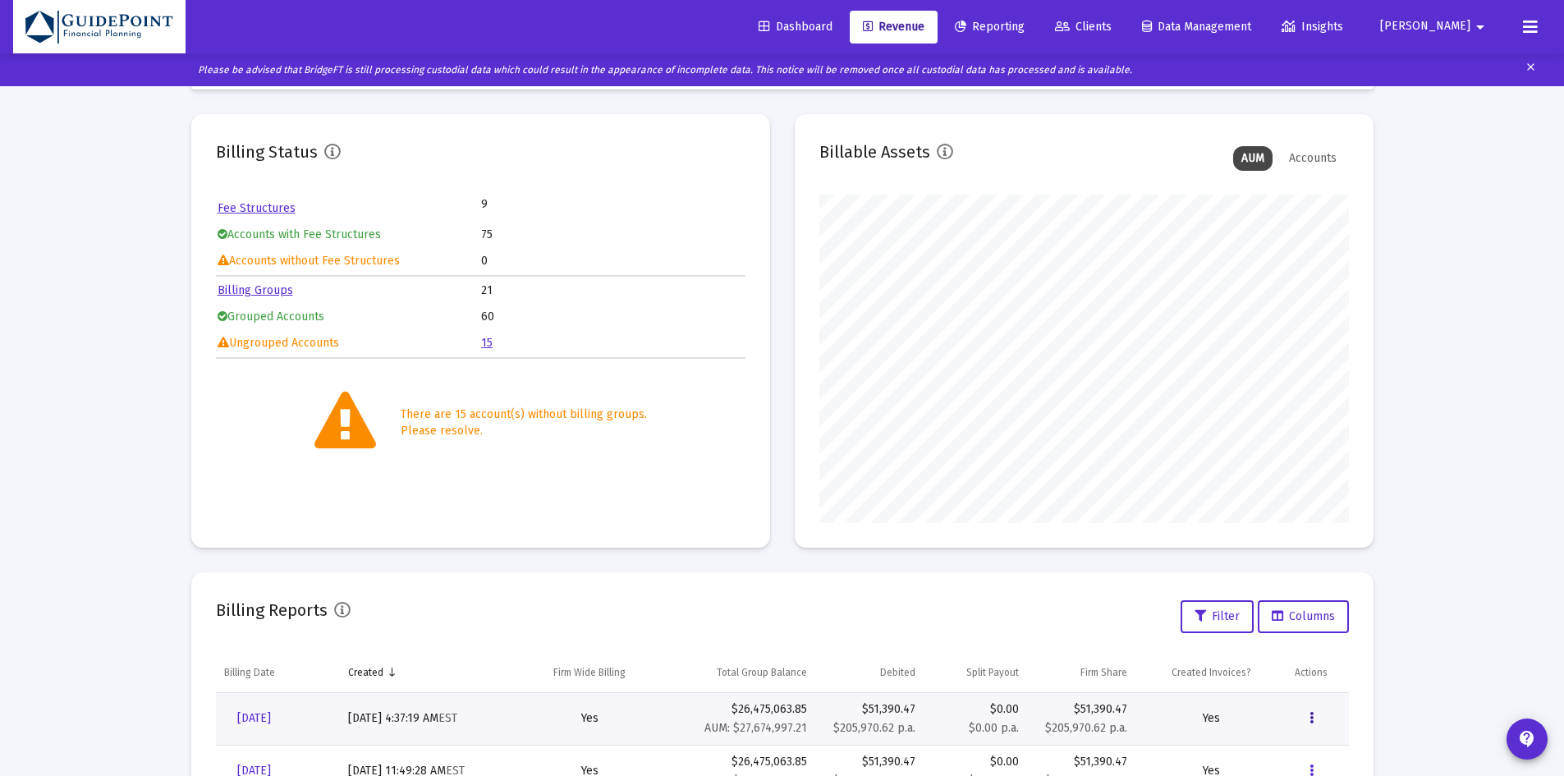
scroll to position [0, 0]
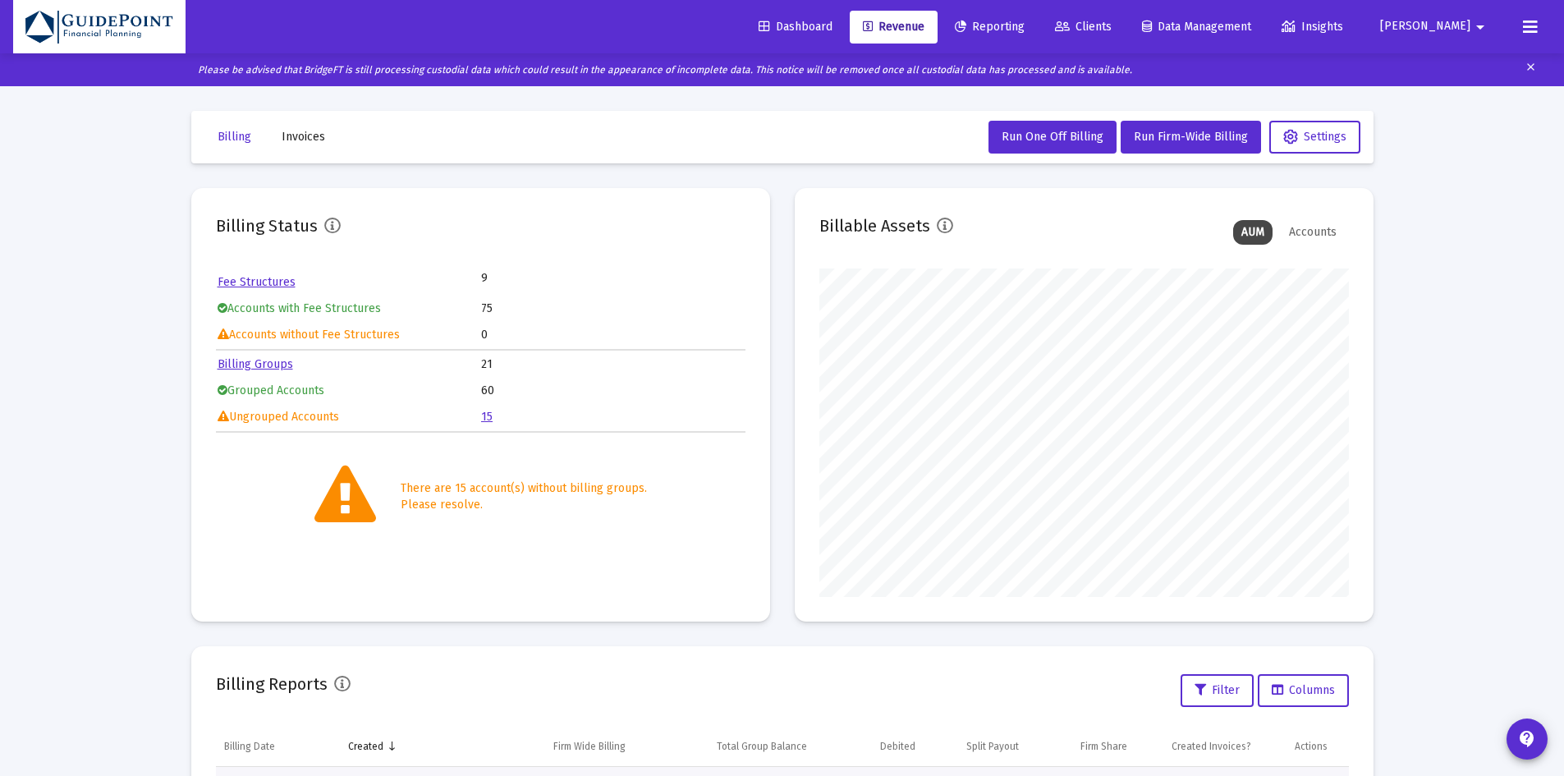
click at [255, 363] on link "Billing Groups" at bounding box center [256, 364] width 76 height 14
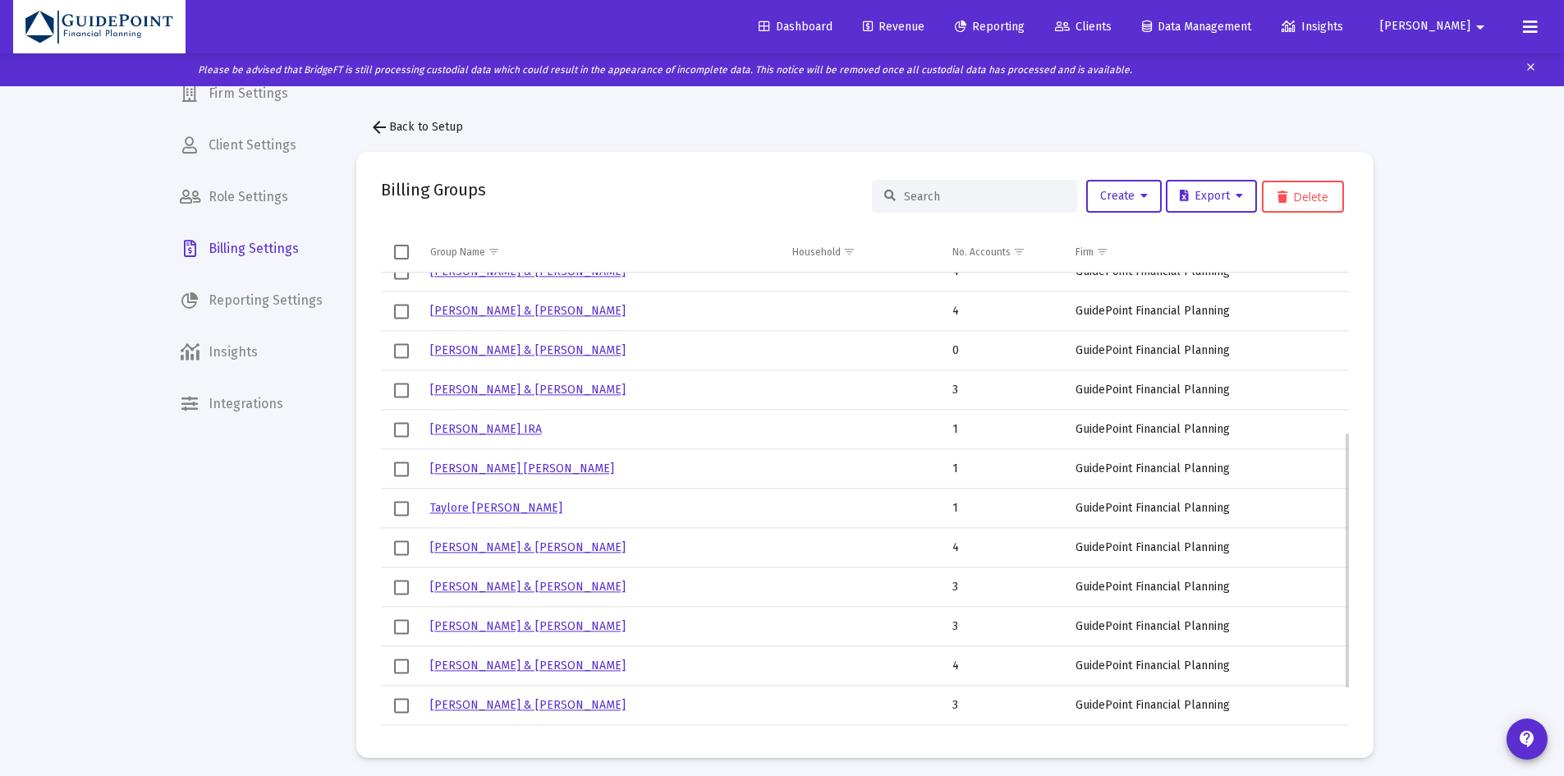
scroll to position [367, 0]
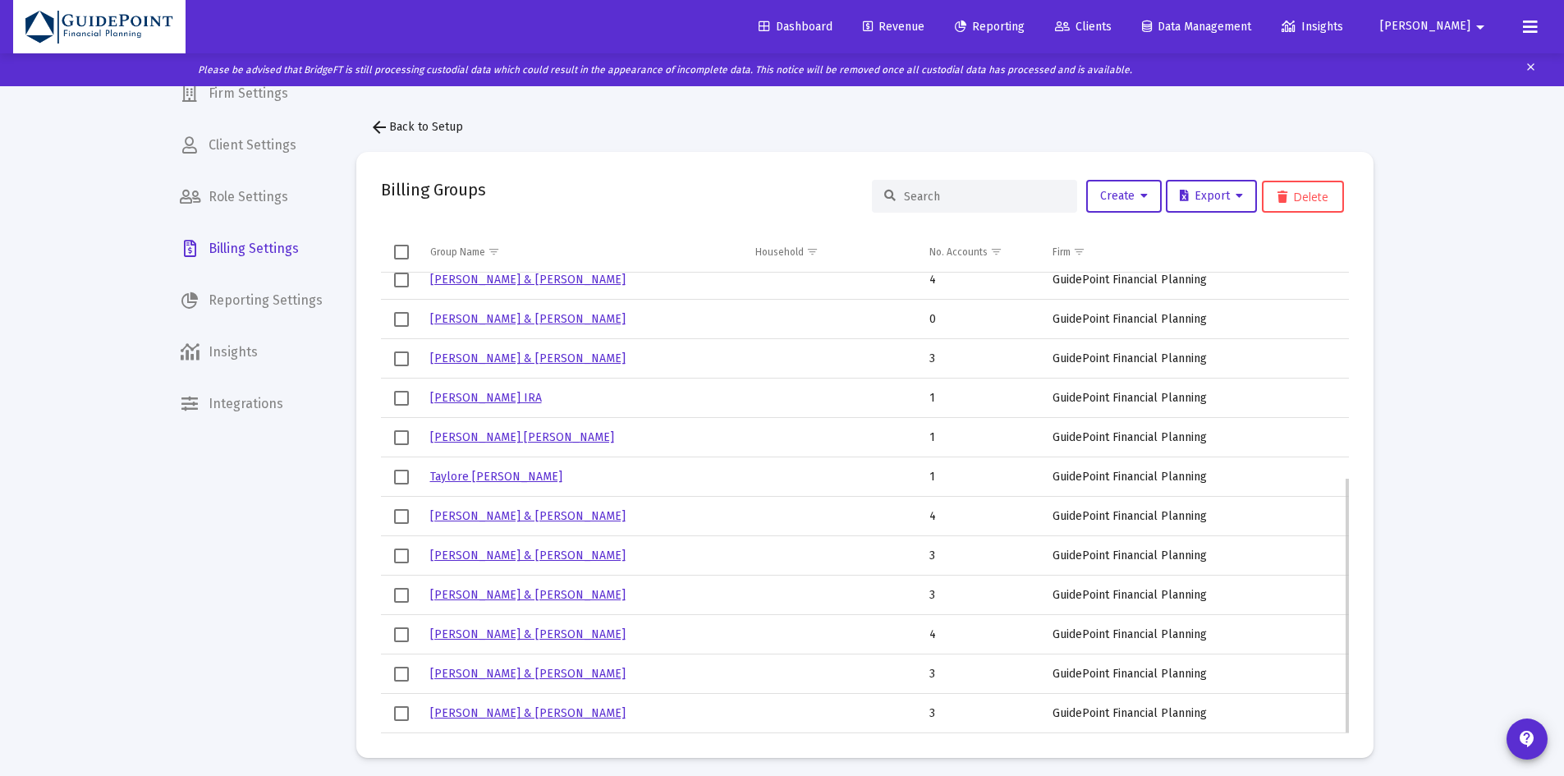
click at [512, 677] on link "[PERSON_NAME] & [PERSON_NAME]" at bounding box center [527, 674] width 195 height 14
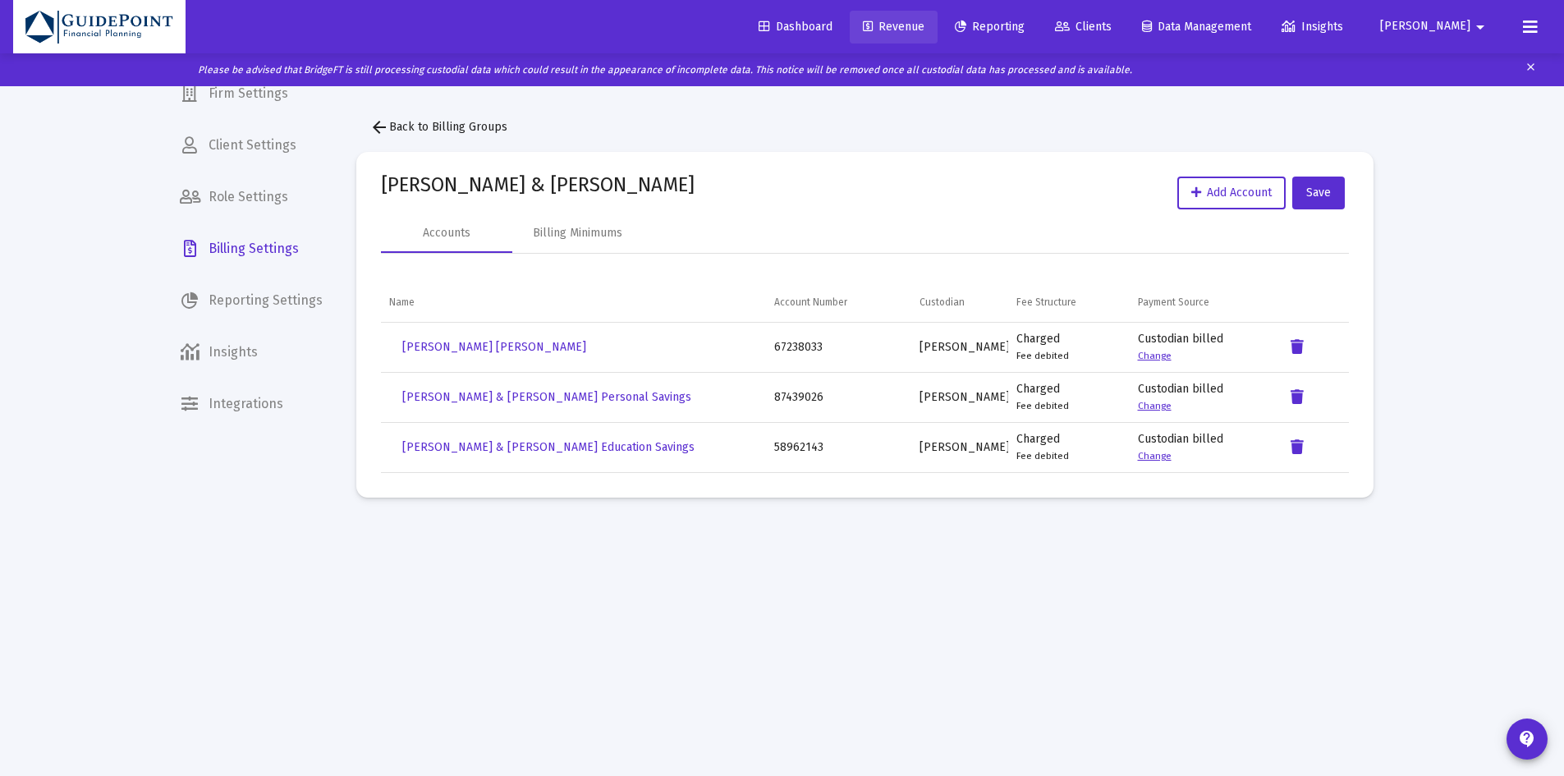
click at [925, 25] on span "Revenue" at bounding box center [894, 27] width 62 height 14
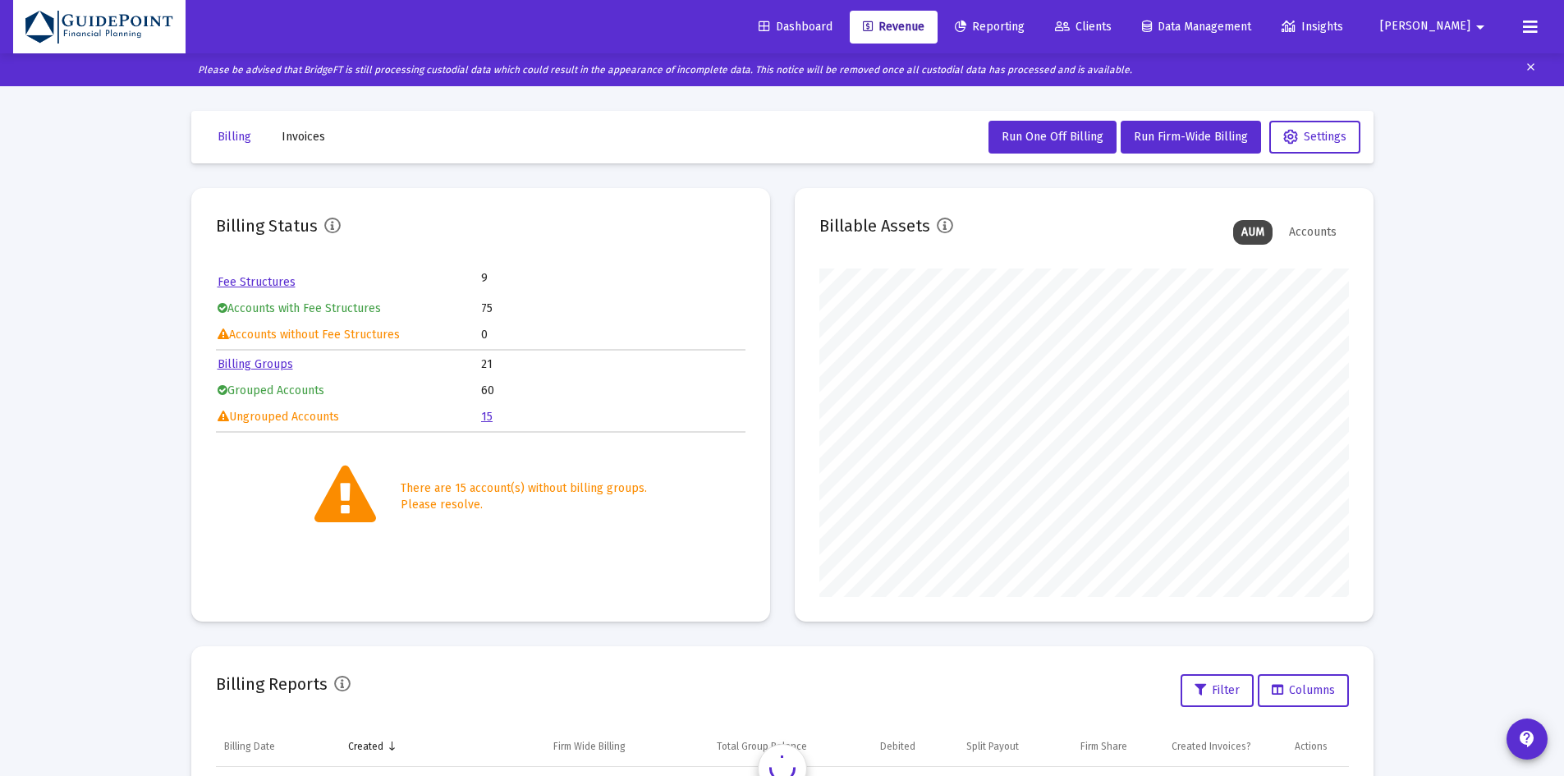
scroll to position [328, 530]
click at [1112, 22] on span "Clients" at bounding box center [1083, 27] width 57 height 14
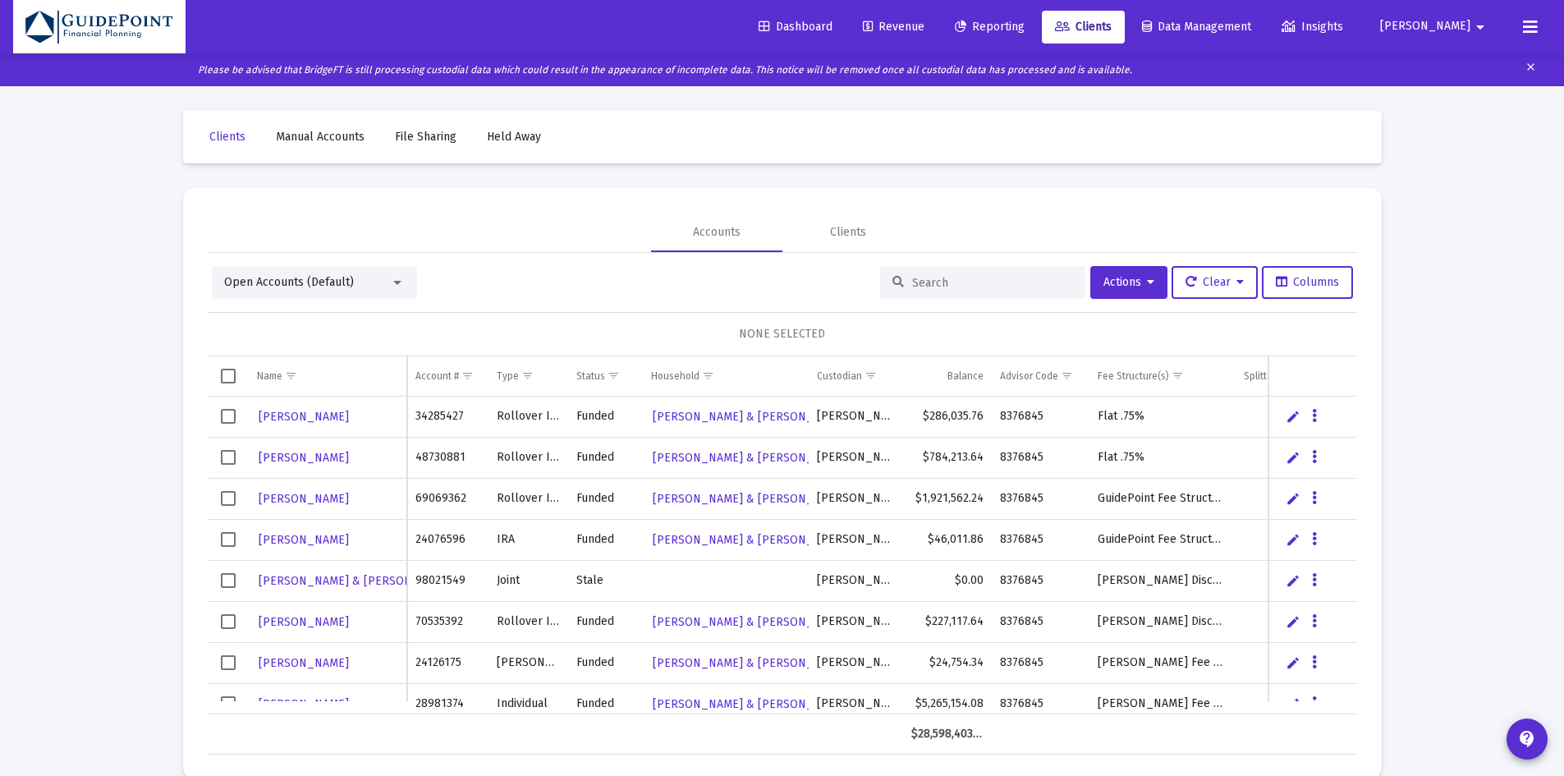
click at [291, 275] on span "Open Accounts (Default)" at bounding box center [289, 282] width 130 height 14
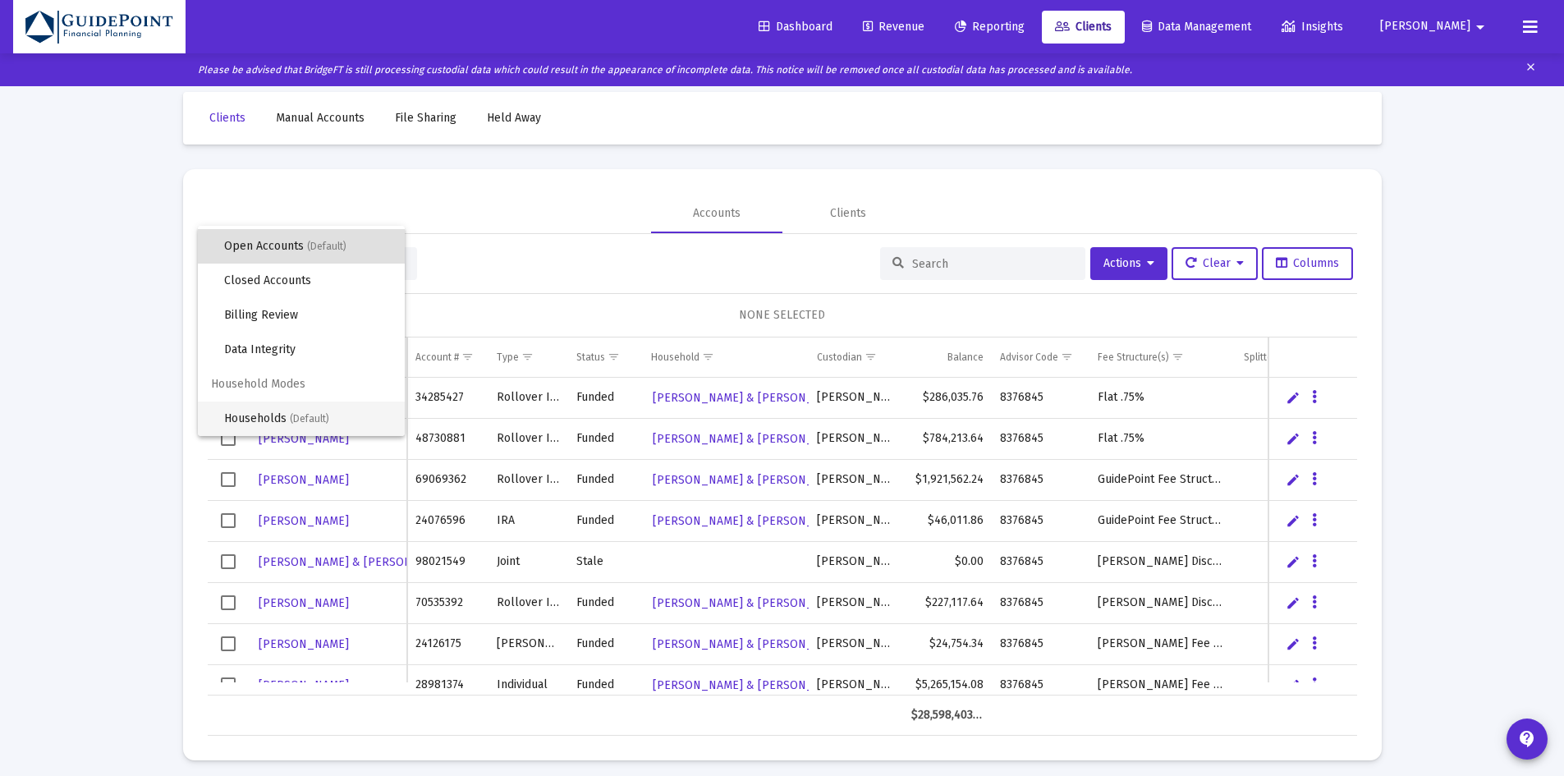
scroll to position [33, 0]
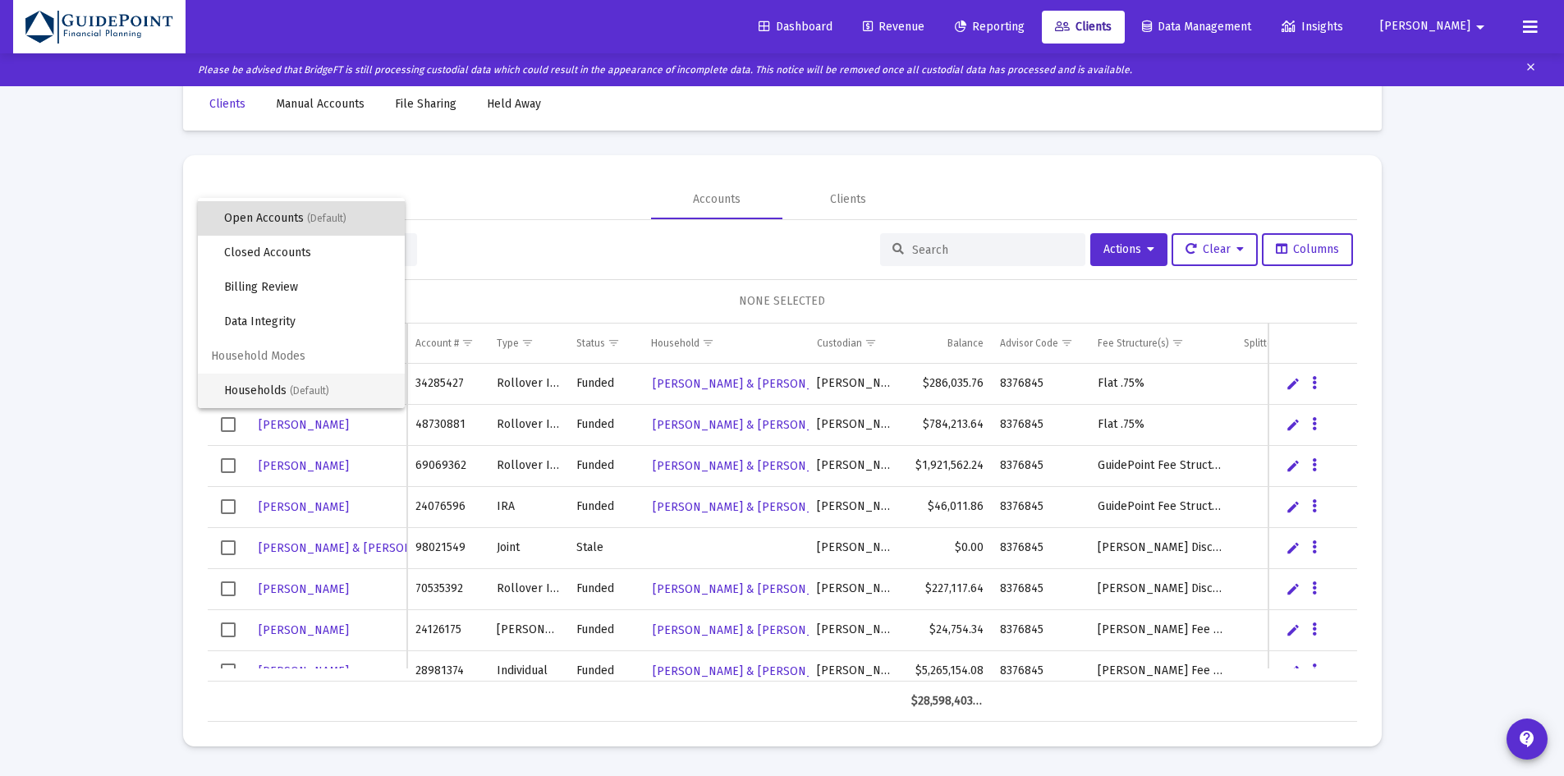
click at [273, 418] on div at bounding box center [782, 388] width 1564 height 776
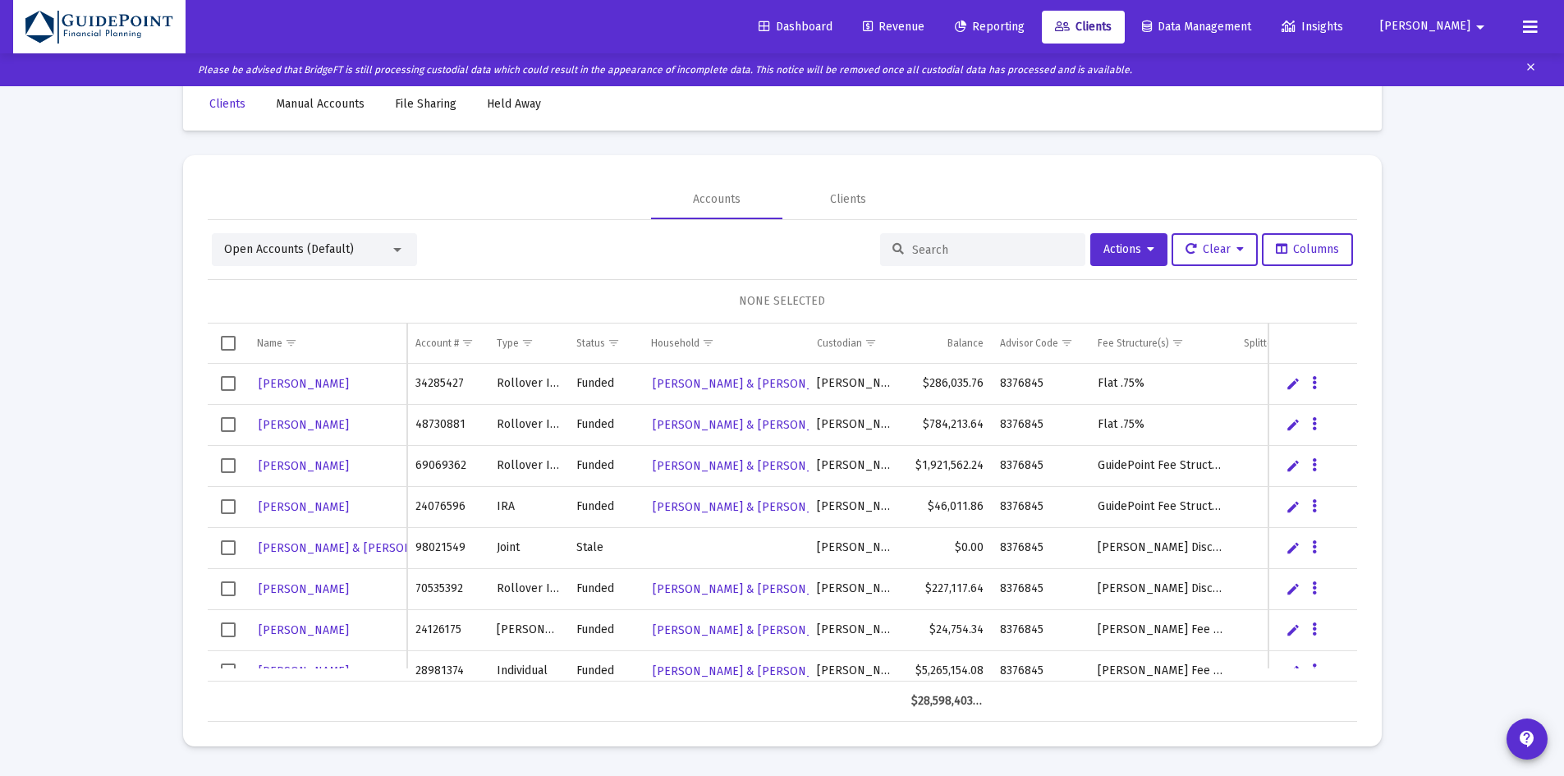
click at [273, 240] on div "Open Accounts (Default)" at bounding box center [314, 249] width 205 height 33
click at [275, 246] on span "Open Accounts (Default)" at bounding box center [289, 249] width 130 height 14
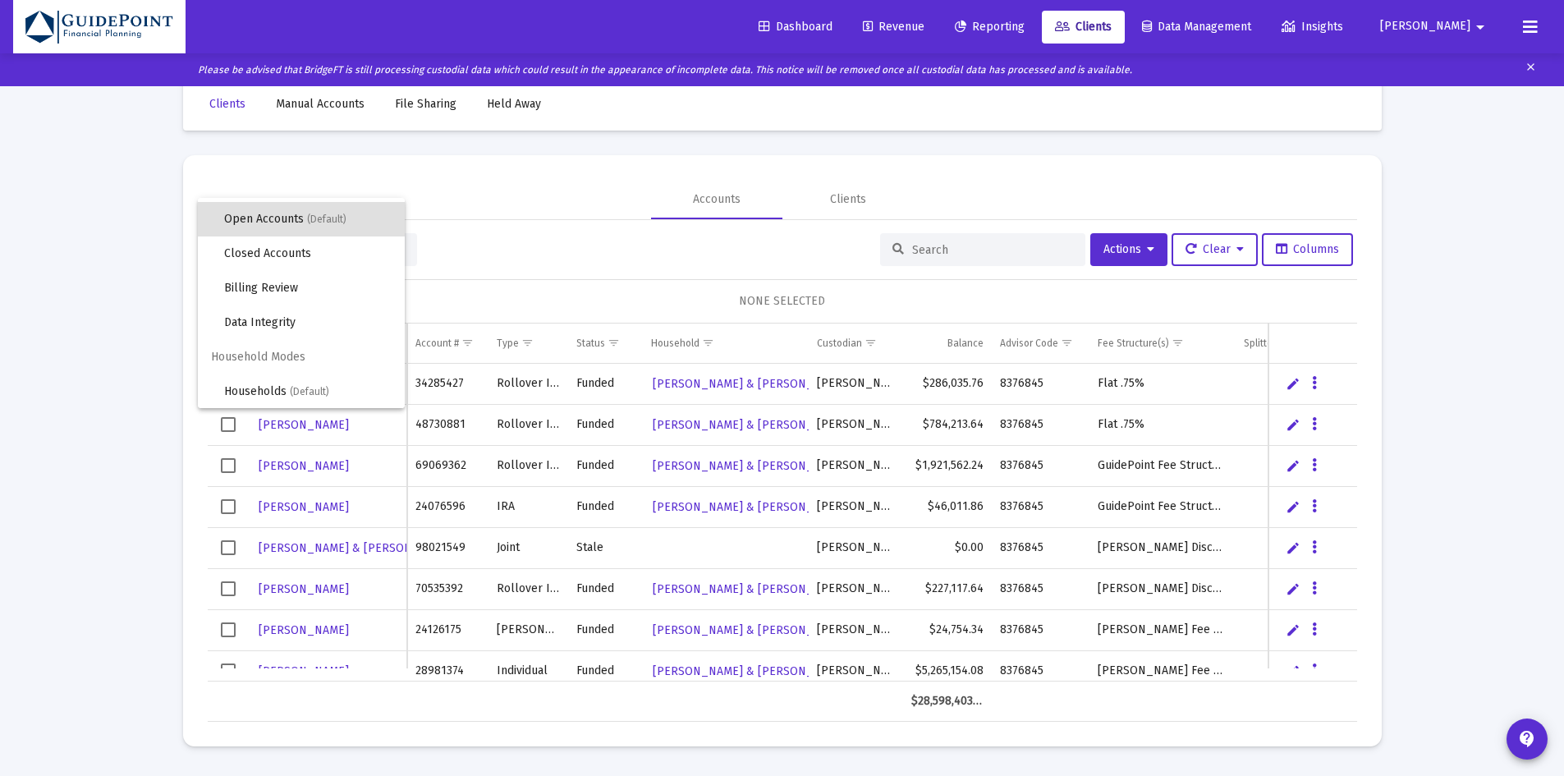
scroll to position [31, 0]
click at [251, 386] on span "Households (Default)" at bounding box center [308, 391] width 168 height 34
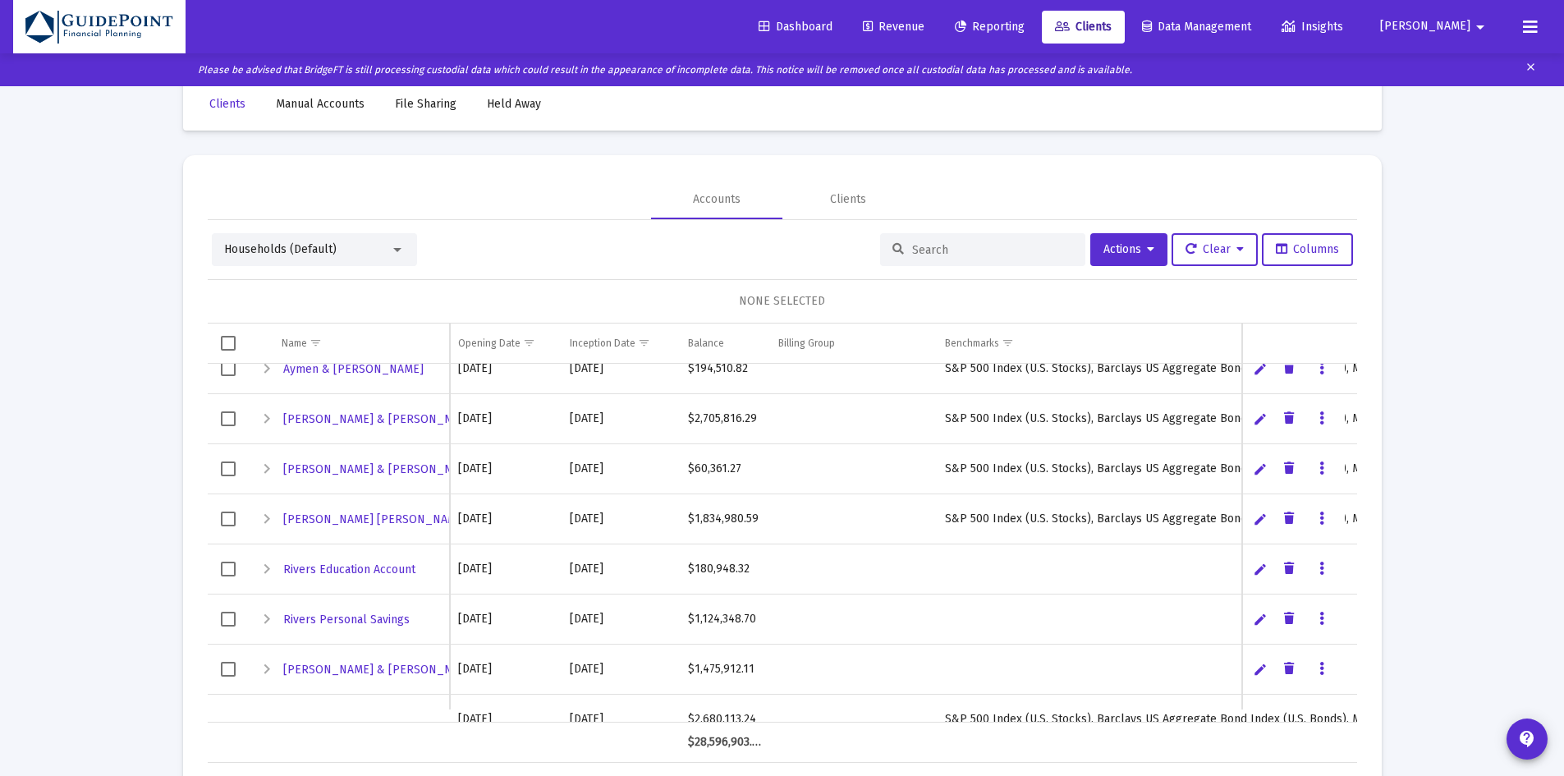
scroll to position [0, 0]
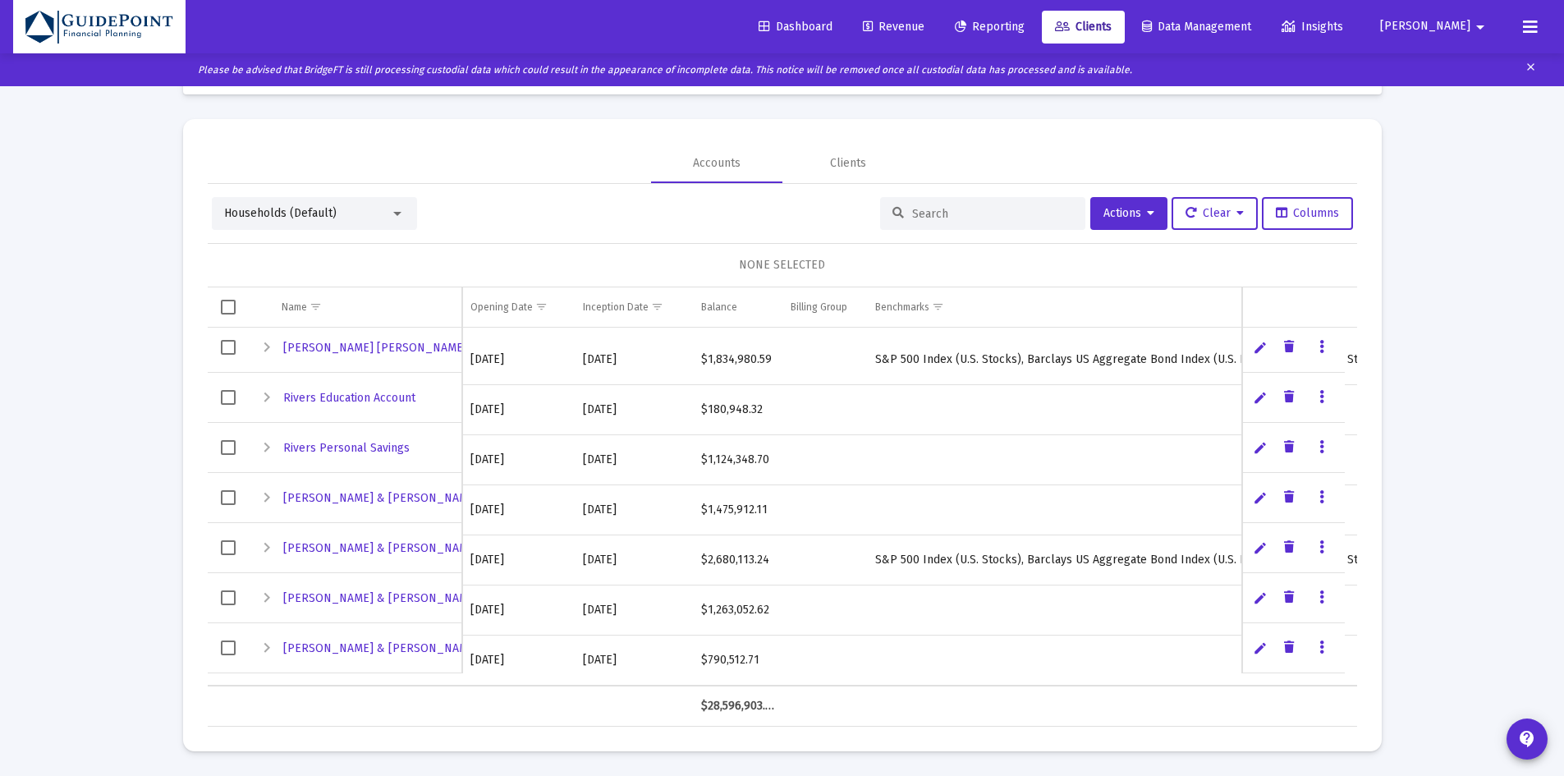
click at [264, 402] on div "Expand" at bounding box center [267, 398] width 20 height 20
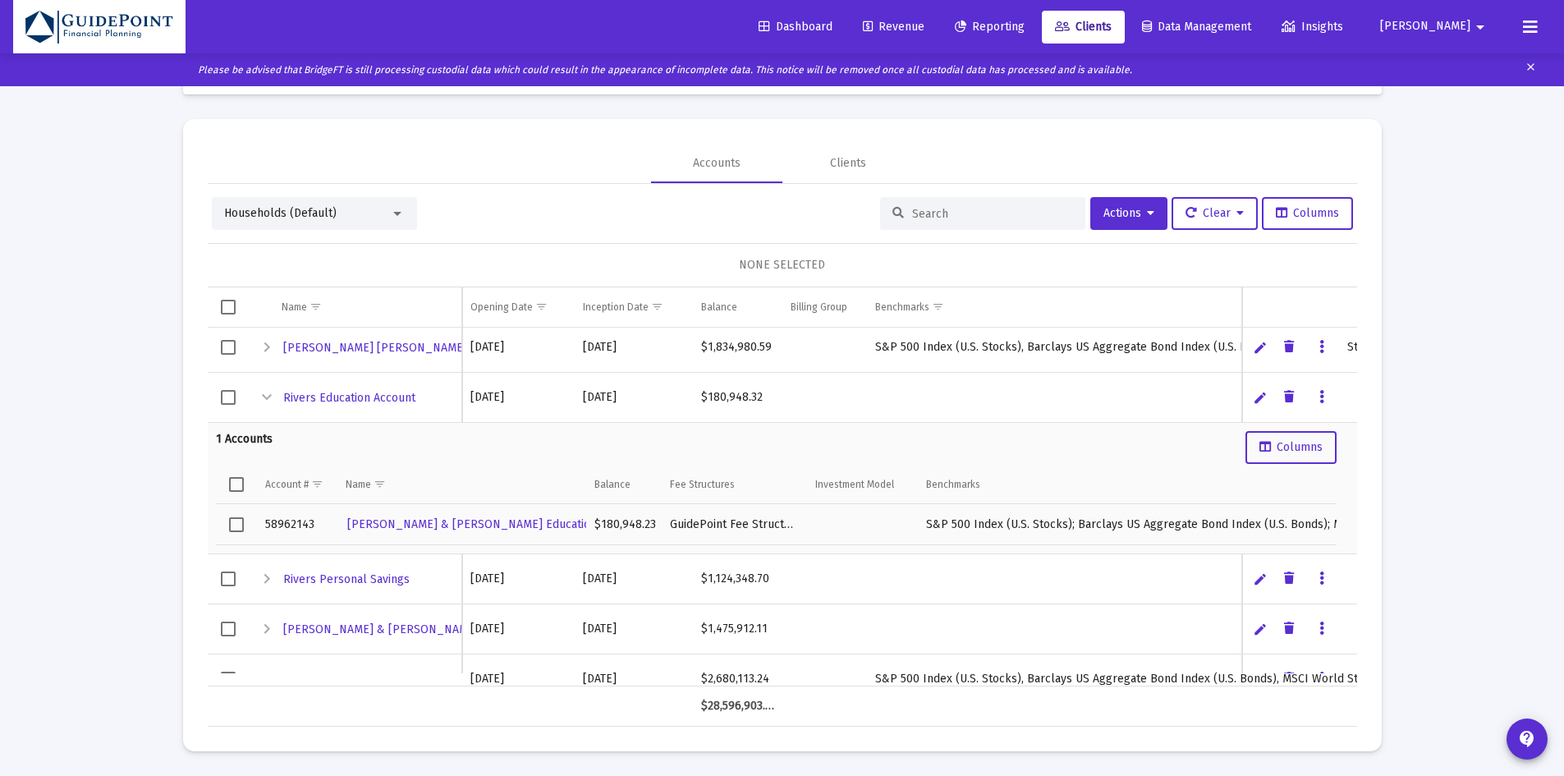
click at [264, 402] on div "Collapse" at bounding box center [267, 398] width 20 height 20
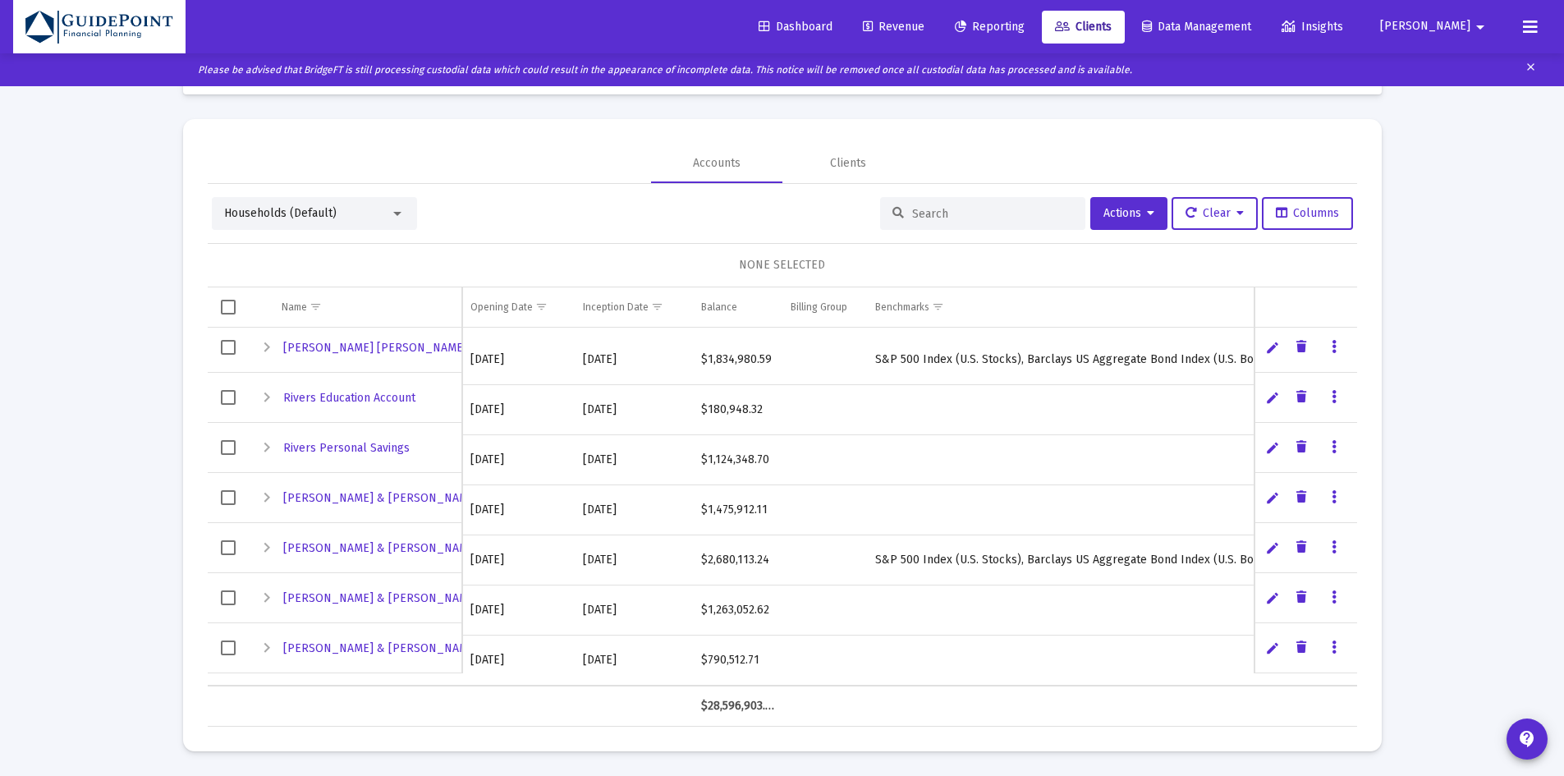
click at [265, 449] on div "Expand" at bounding box center [267, 448] width 20 height 20
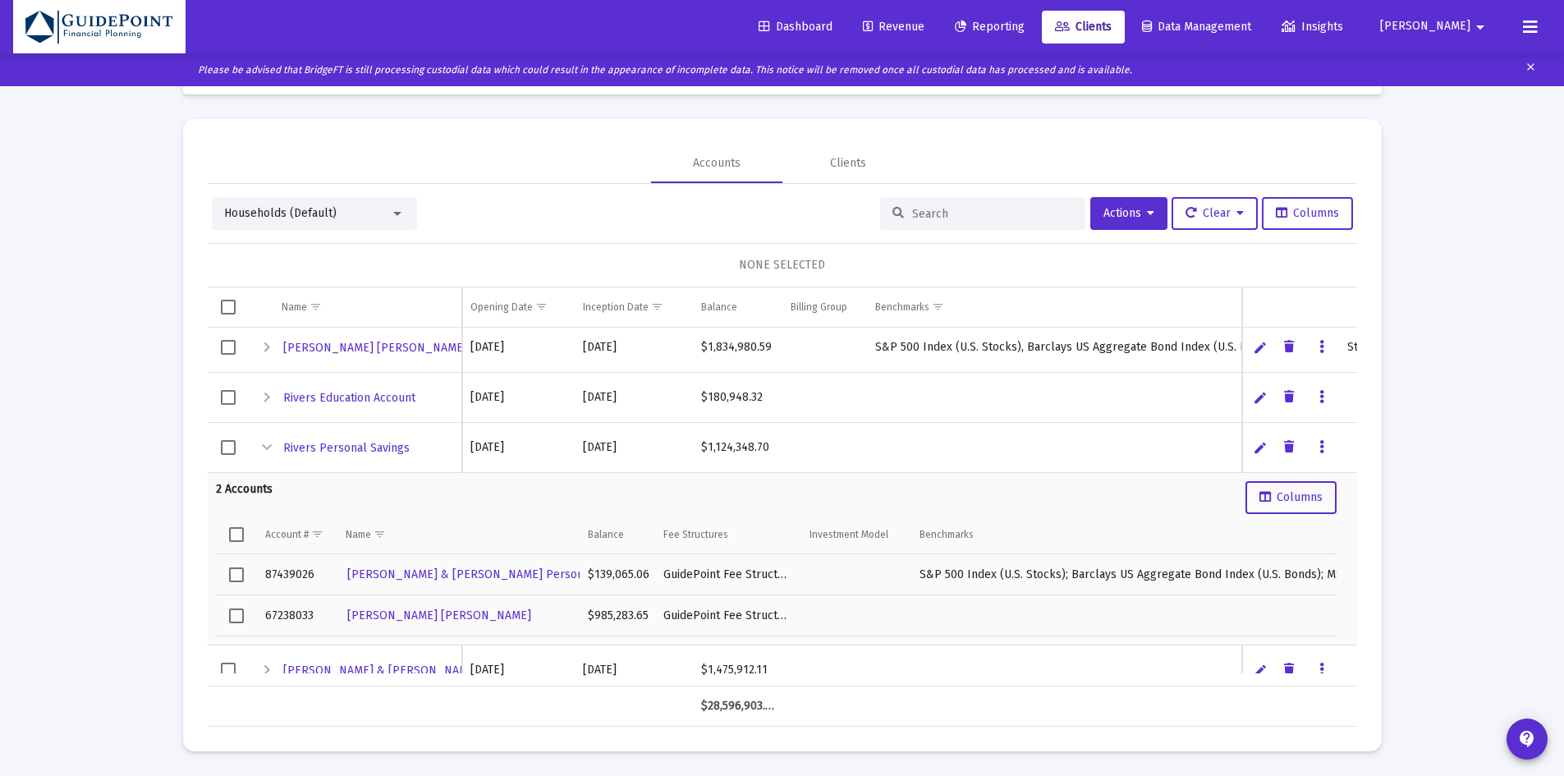
click at [265, 449] on div "Collapse" at bounding box center [267, 448] width 20 height 20
